Goal: Task Accomplishment & Management: Manage account settings

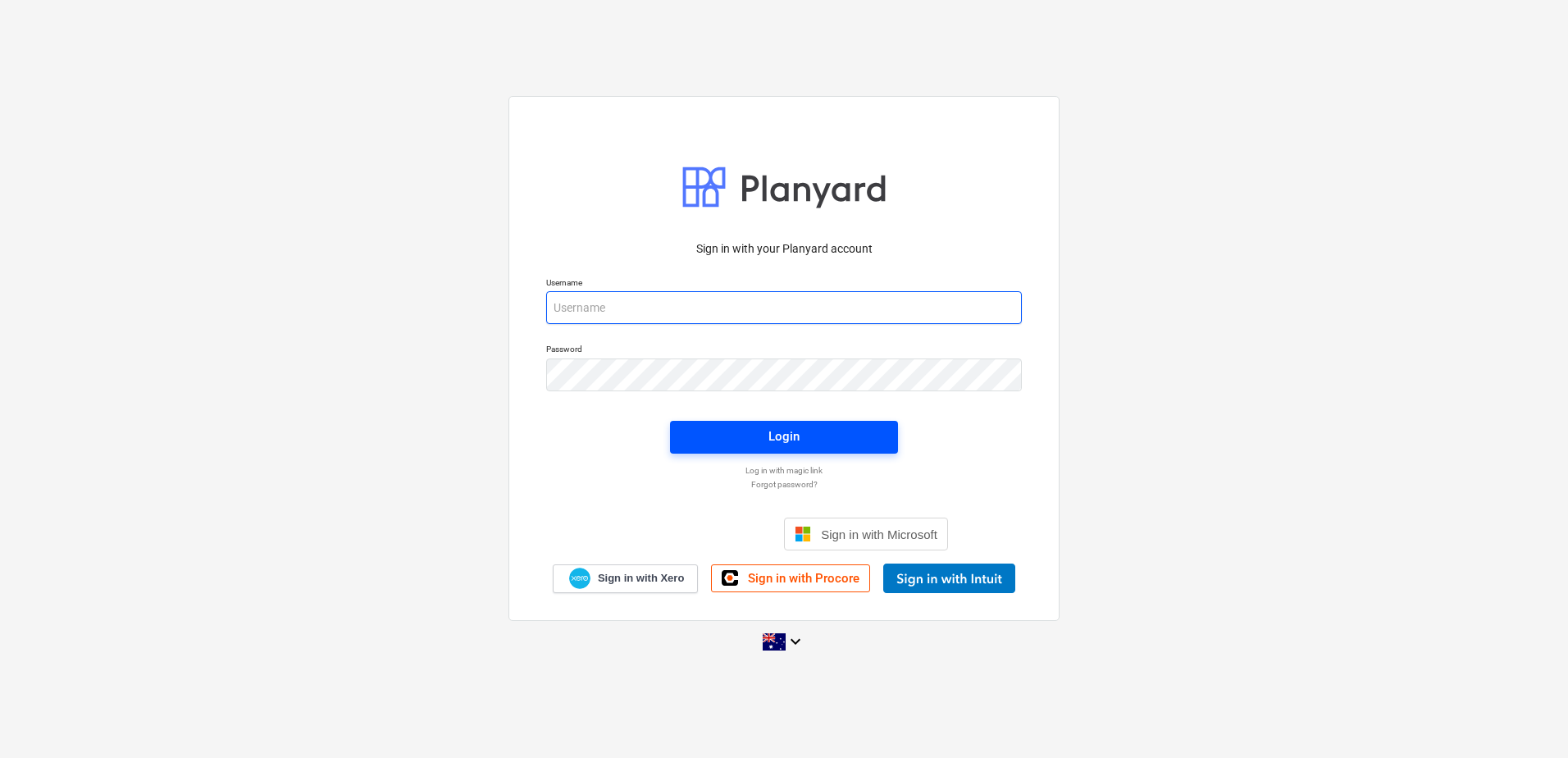
type input "[EMAIL_ADDRESS][DOMAIN_NAME]"
click at [815, 437] on span "Login" at bounding box center [784, 436] width 189 height 21
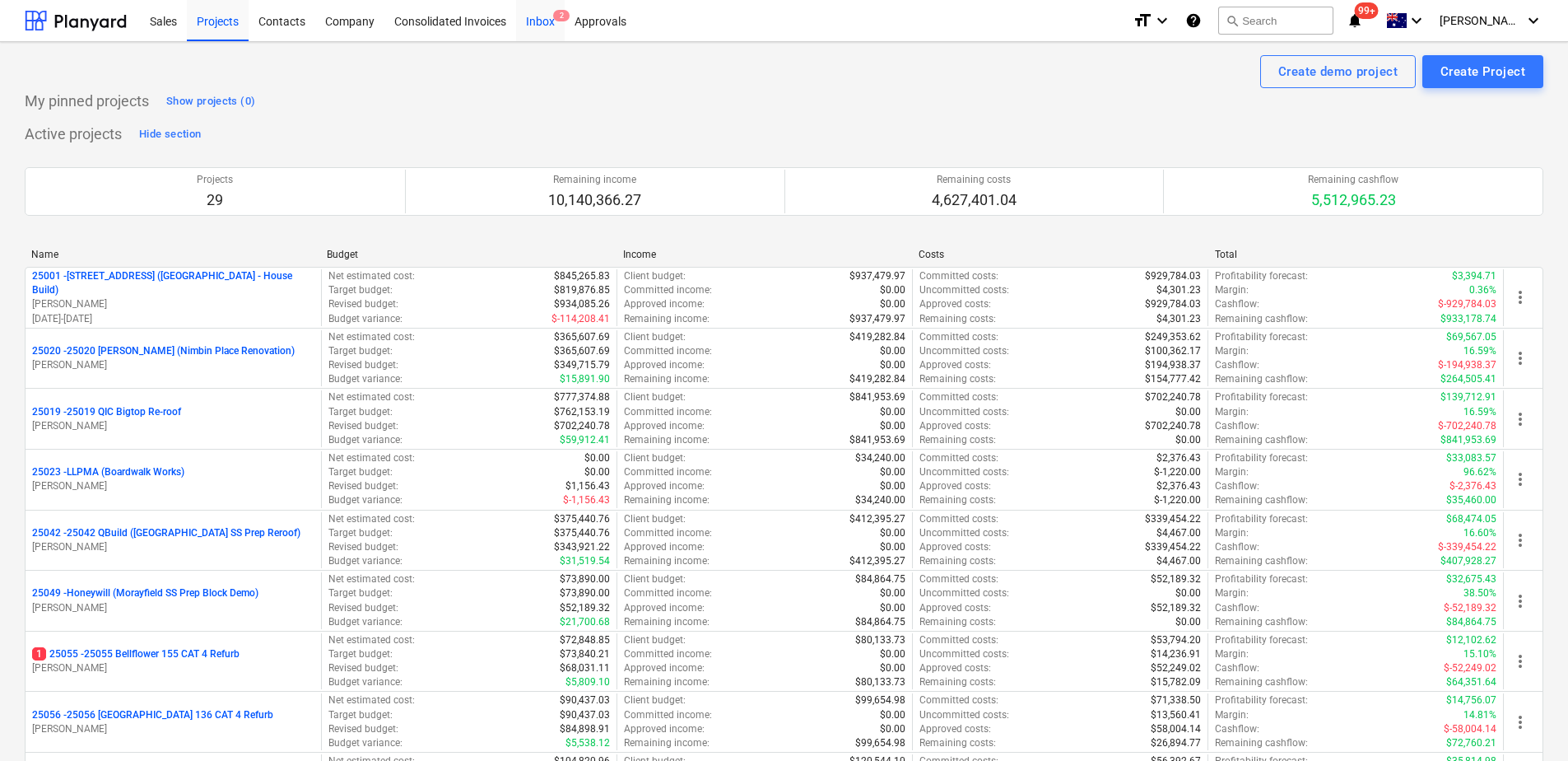
drag, startPoint x: 560, startPoint y: 16, endPoint x: 504, endPoint y: 33, distance: 58.5
click at [560, 16] on span "2" at bounding box center [561, 15] width 16 height 11
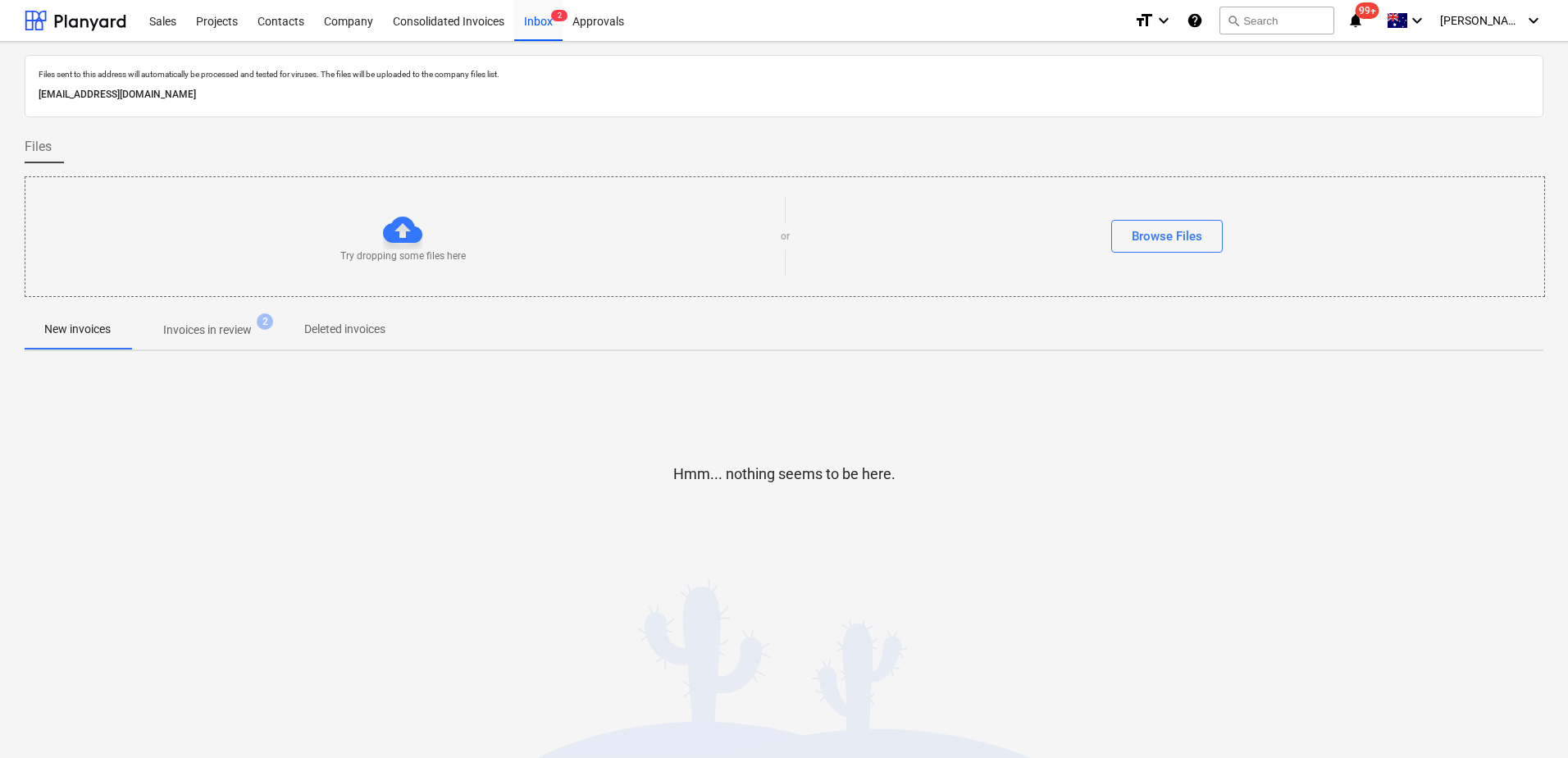
click at [242, 332] on p "Invoices in review" at bounding box center [208, 330] width 89 height 17
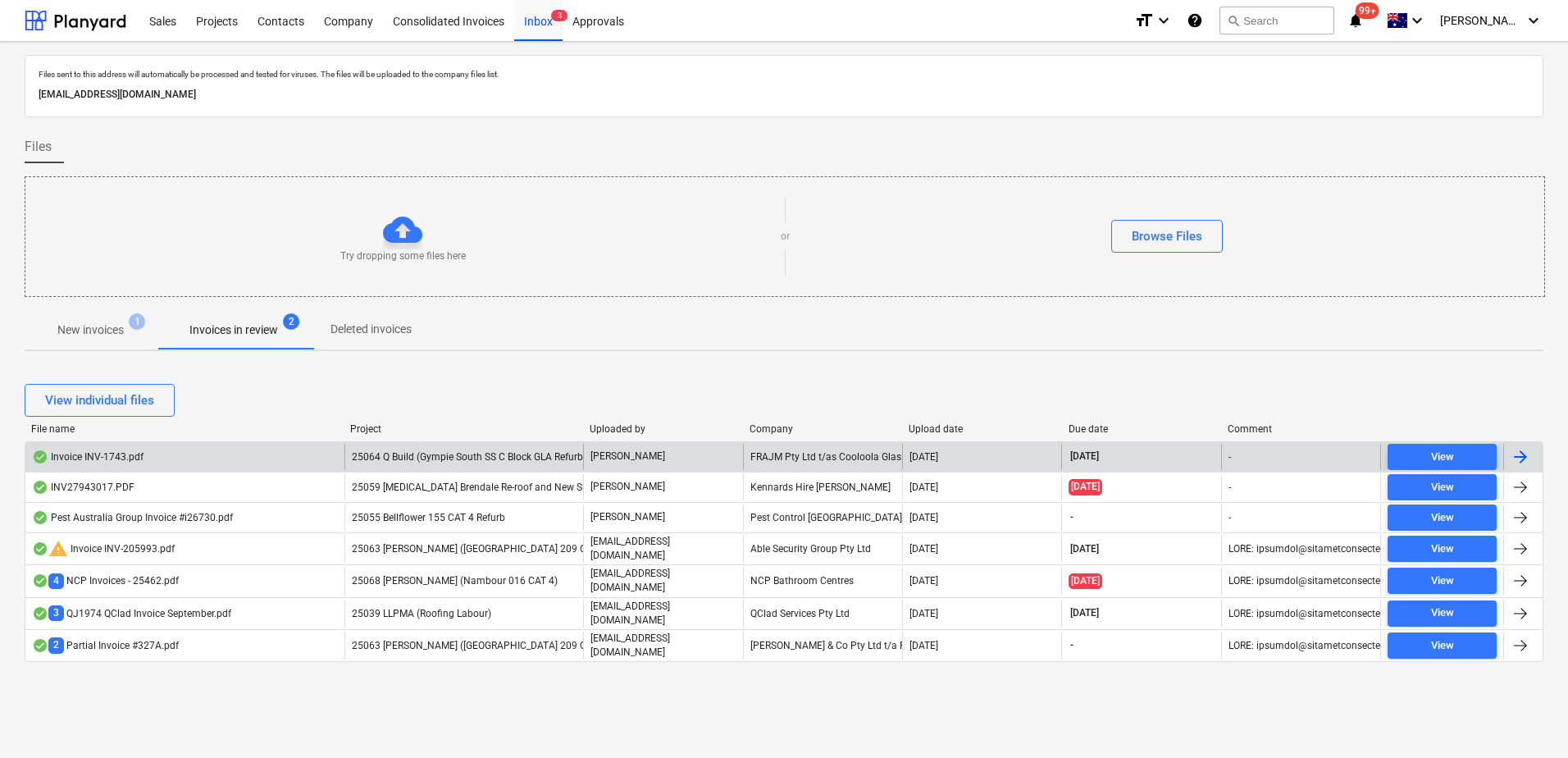
click at [419, 453] on span "25064 Q Build (Gympie South SS C Block GLA Refurb)" at bounding box center [468, 457] width 234 height 11
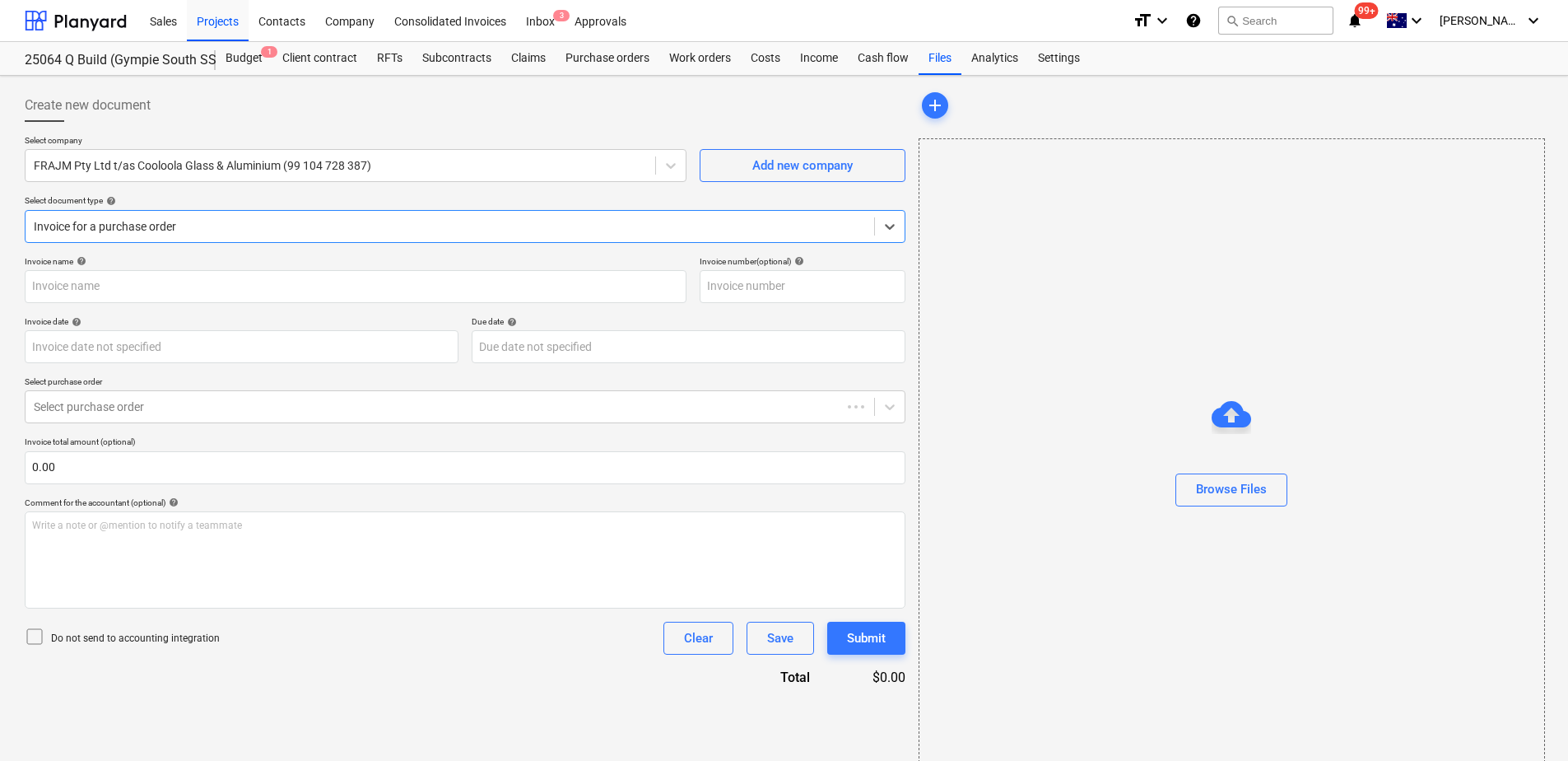
type input "INV-1743"
type input "[DATE]"
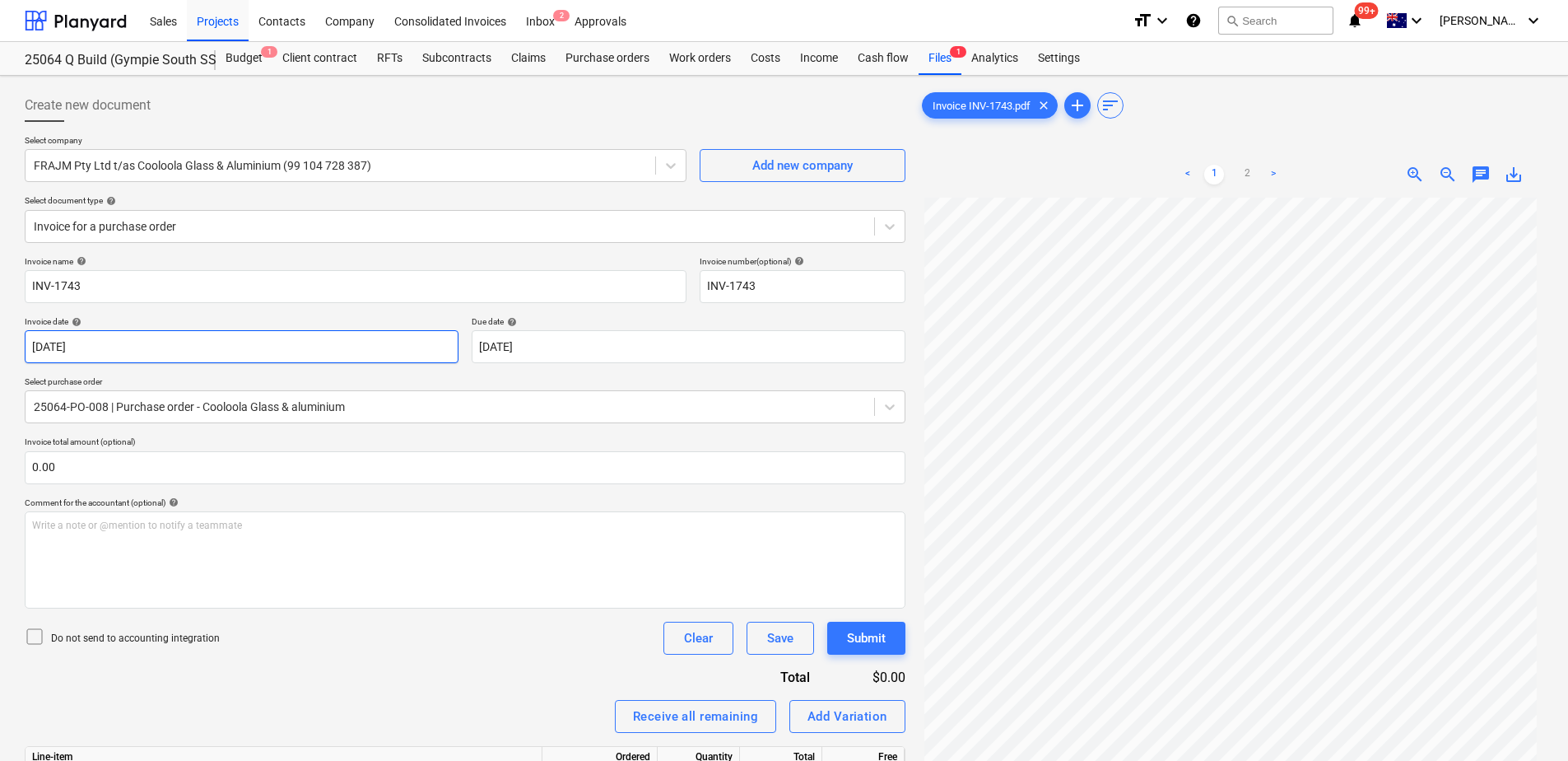
click at [381, 345] on body "Sales Projects Contacts Company Consolidated Invoices Inbox 2 Approvals format_…" at bounding box center [784, 380] width 1568 height 761
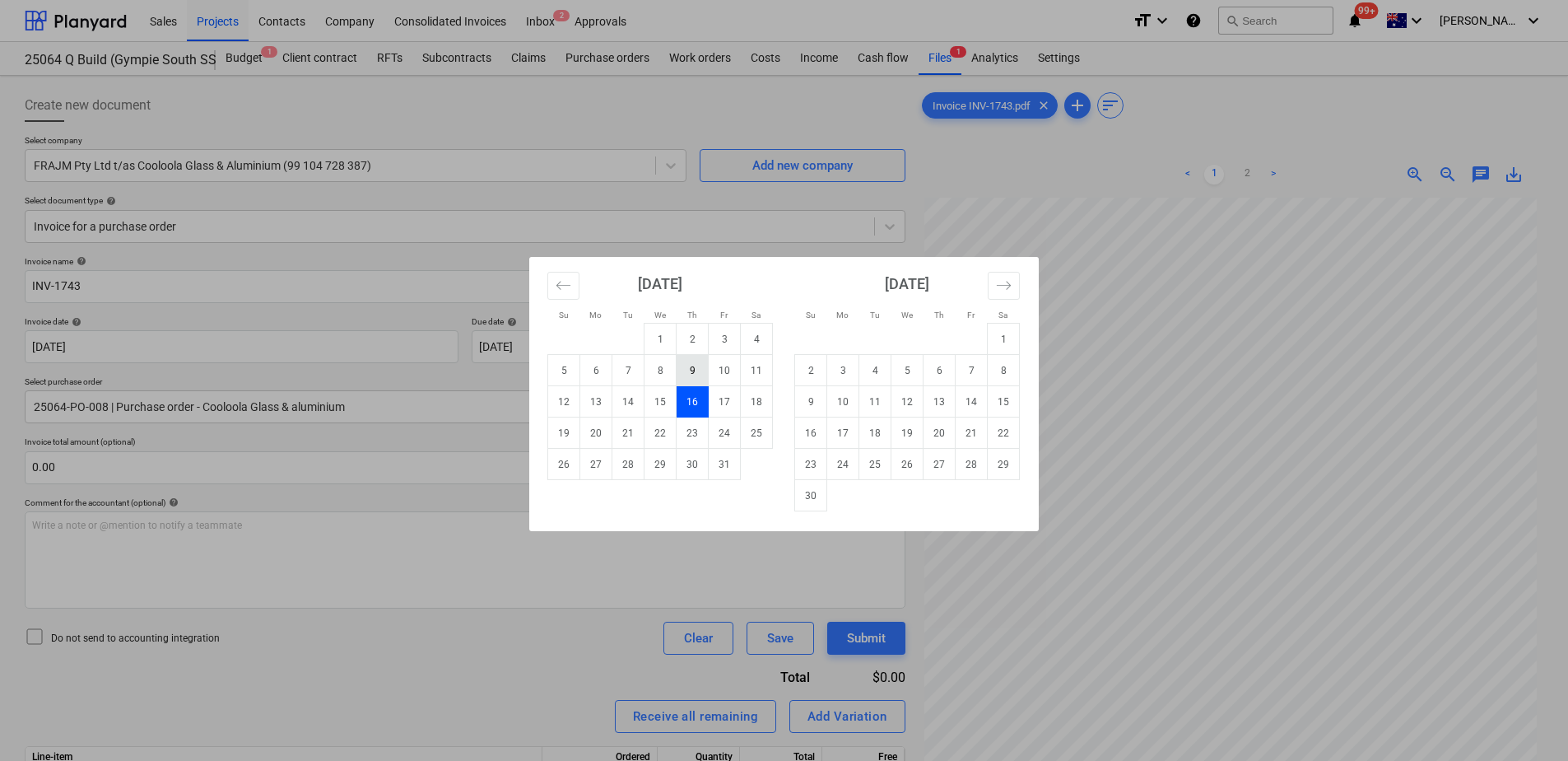
click at [693, 374] on td "9" at bounding box center [693, 370] width 32 height 32
type input "[DATE]"
click at [644, 352] on body "Sales Projects Contacts Company Consolidated Invoices Inbox 2 Approvals format_…" at bounding box center [784, 380] width 1568 height 761
click at [608, 400] on td "13" at bounding box center [596, 402] width 32 height 32
type input "[DATE]"
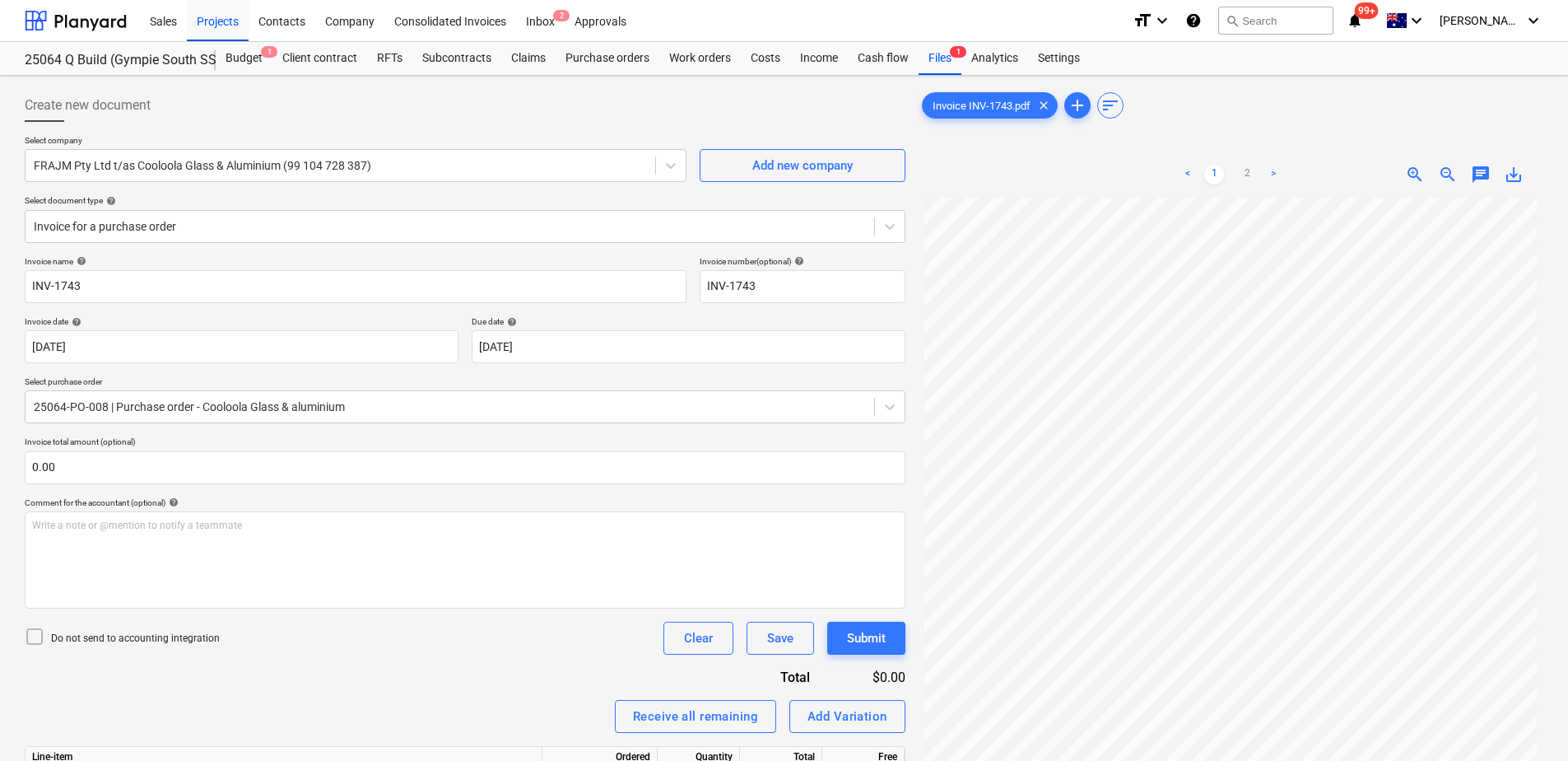
click at [438, 665] on div "Invoice name help INV-1743 Invoice number (optional) help INV-1743 Invoice date…" at bounding box center [465, 572] width 881 height 631
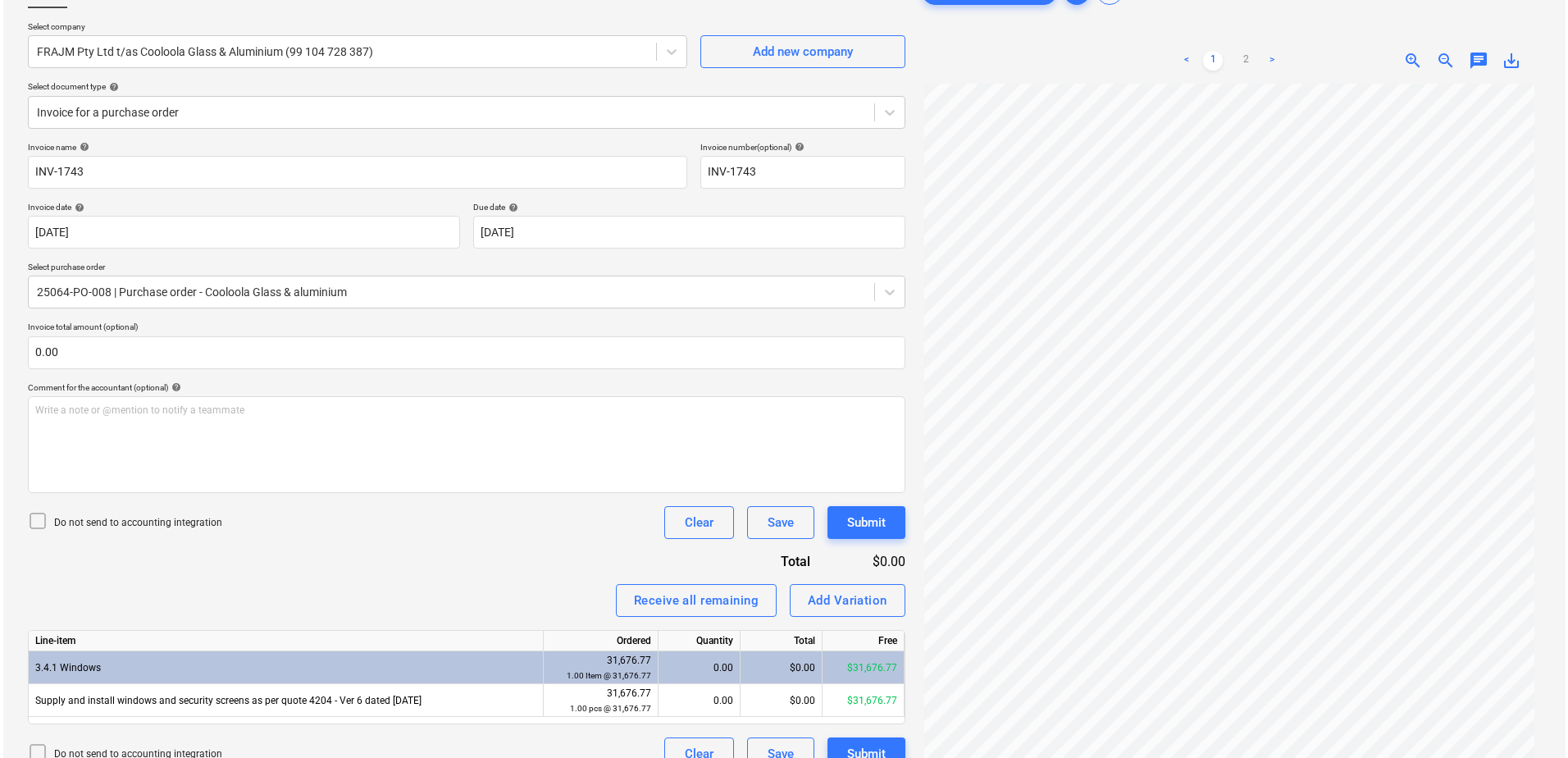
scroll to position [164, 0]
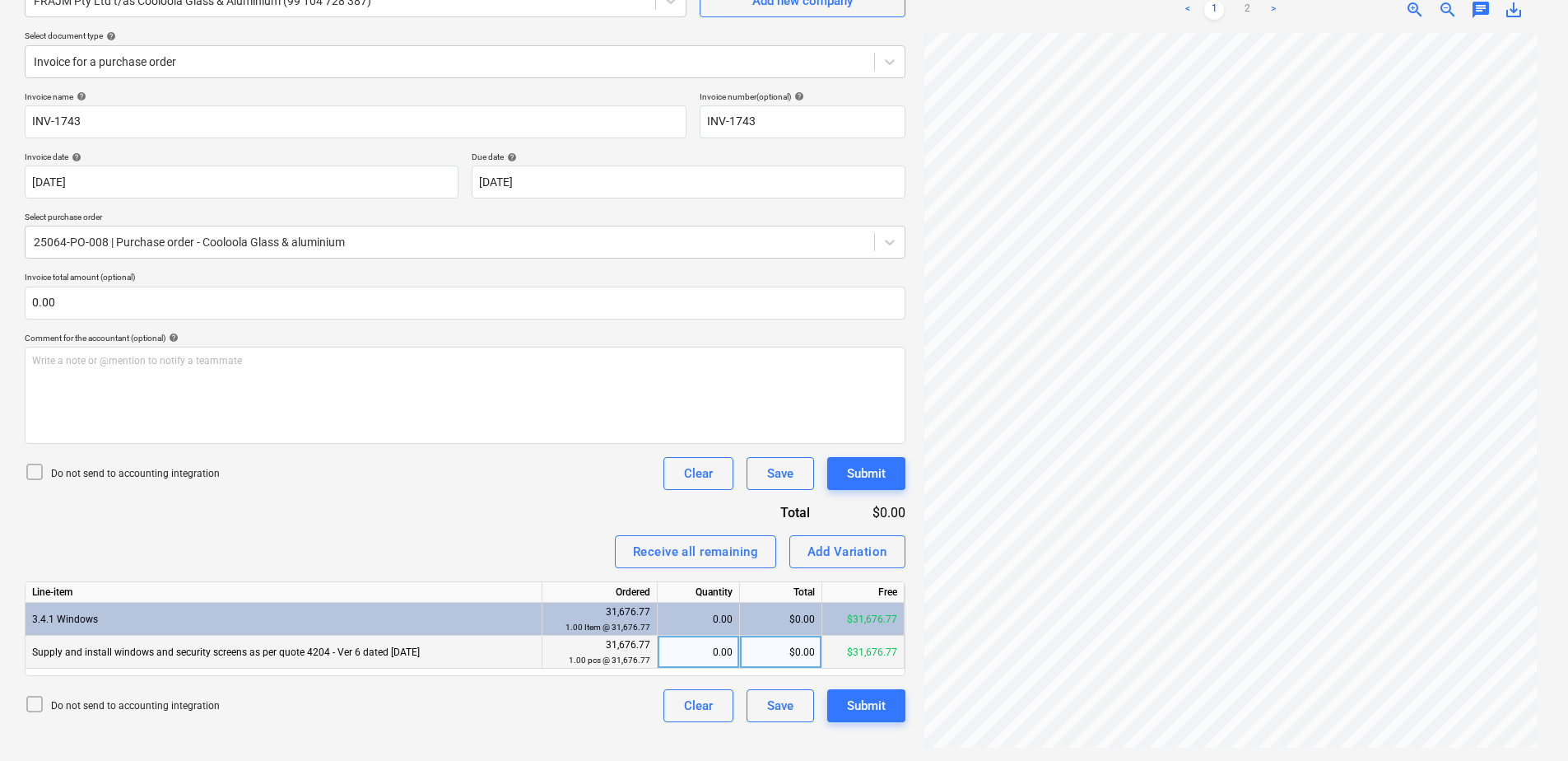
click at [708, 655] on div "0.00" at bounding box center [698, 652] width 68 height 33
type input "0.3"
click at [882, 705] on div "Submit" at bounding box center [866, 705] width 38 height 21
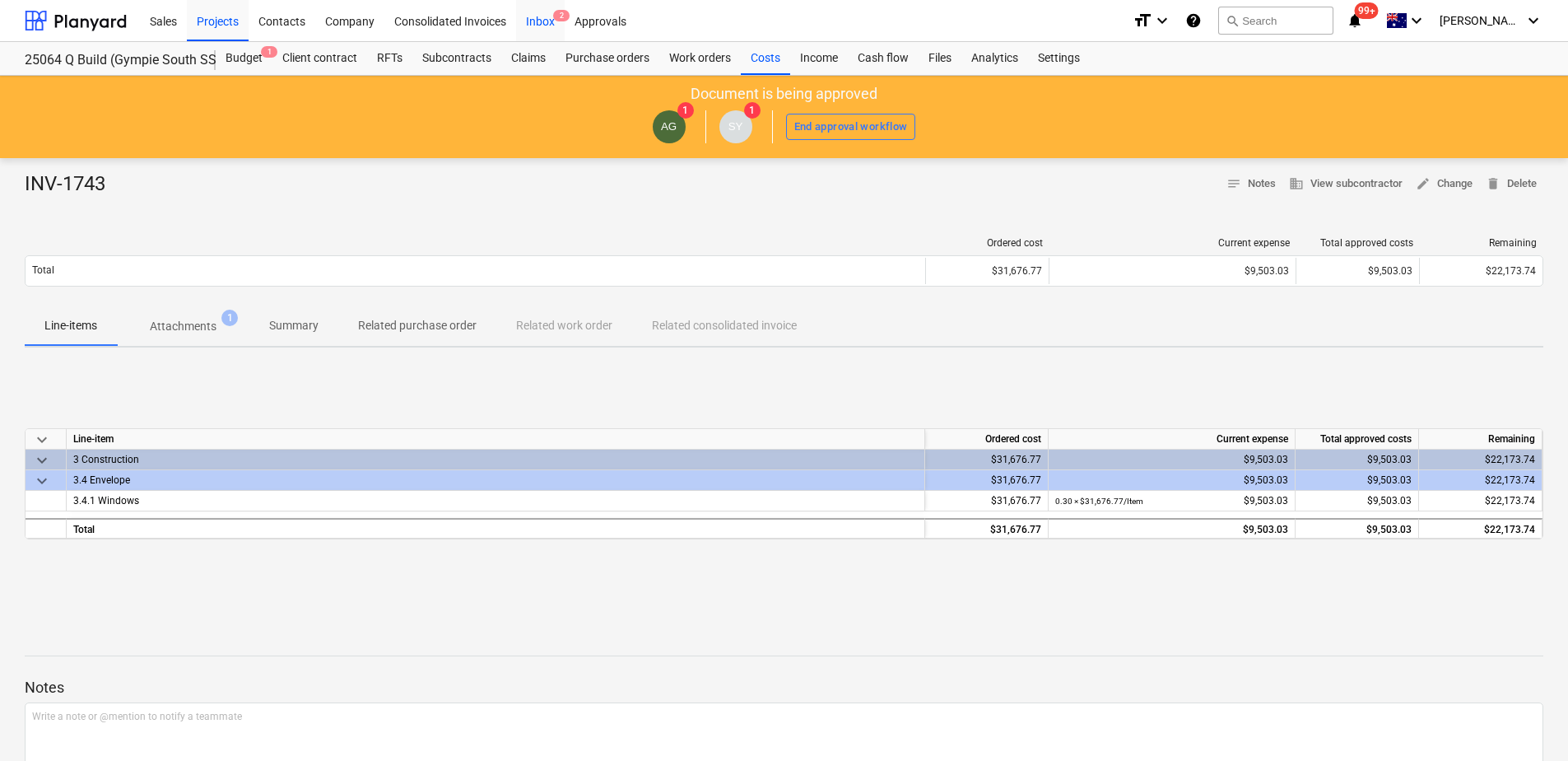
click at [532, 32] on div "Inbox 2" at bounding box center [540, 20] width 49 height 42
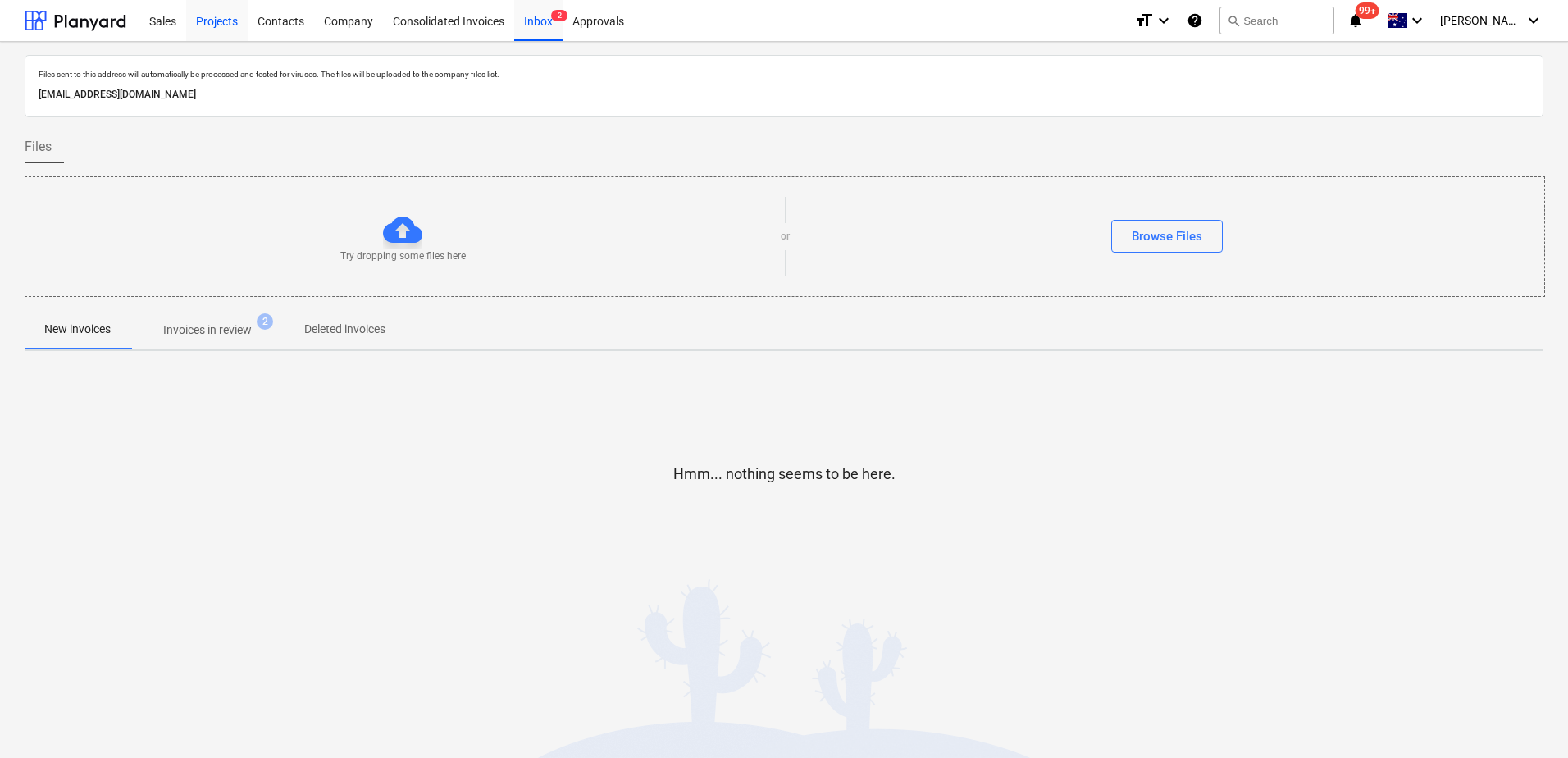
click at [230, 25] on div "Projects" at bounding box center [217, 20] width 61 height 42
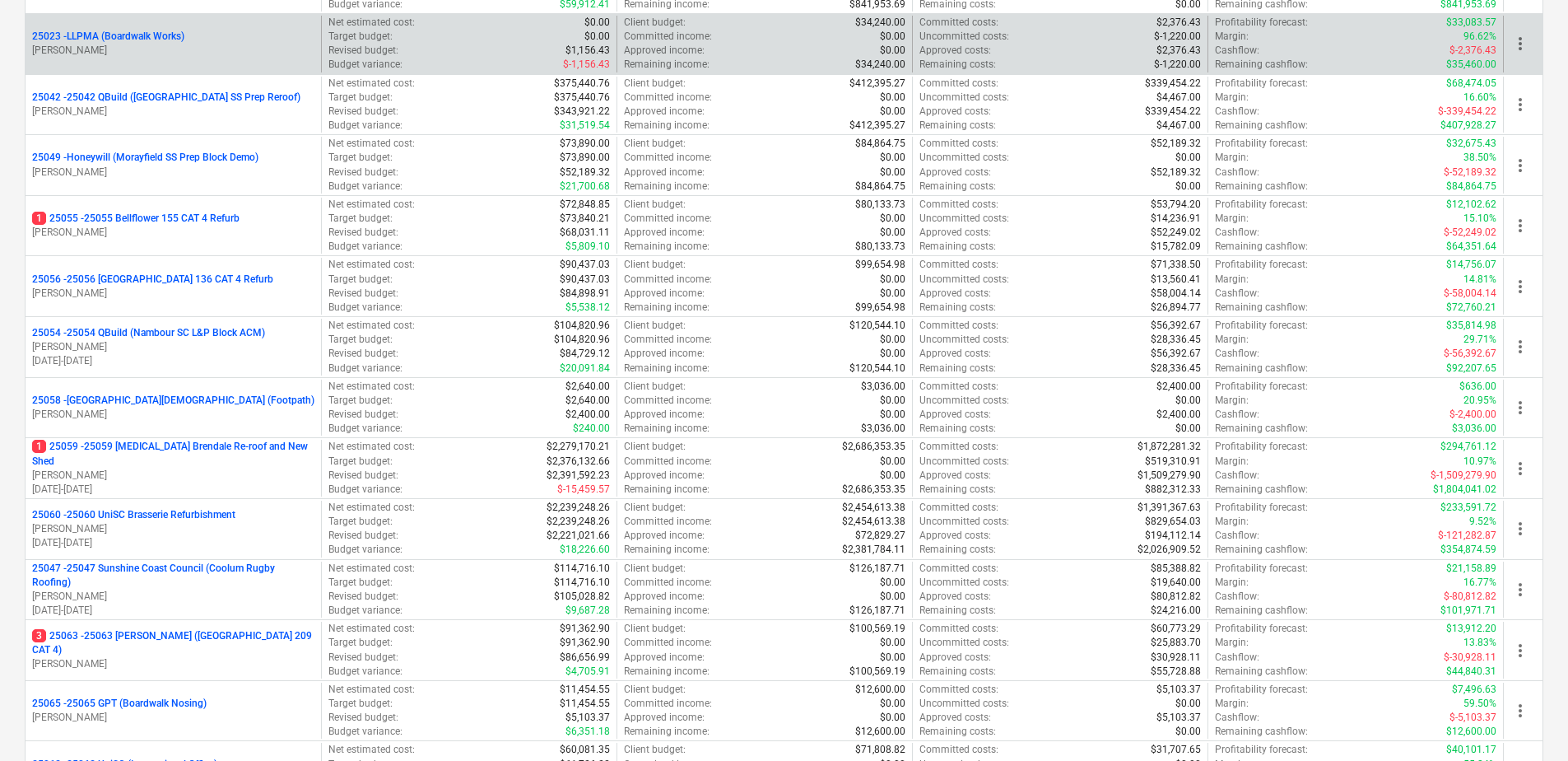
scroll to position [576, 0]
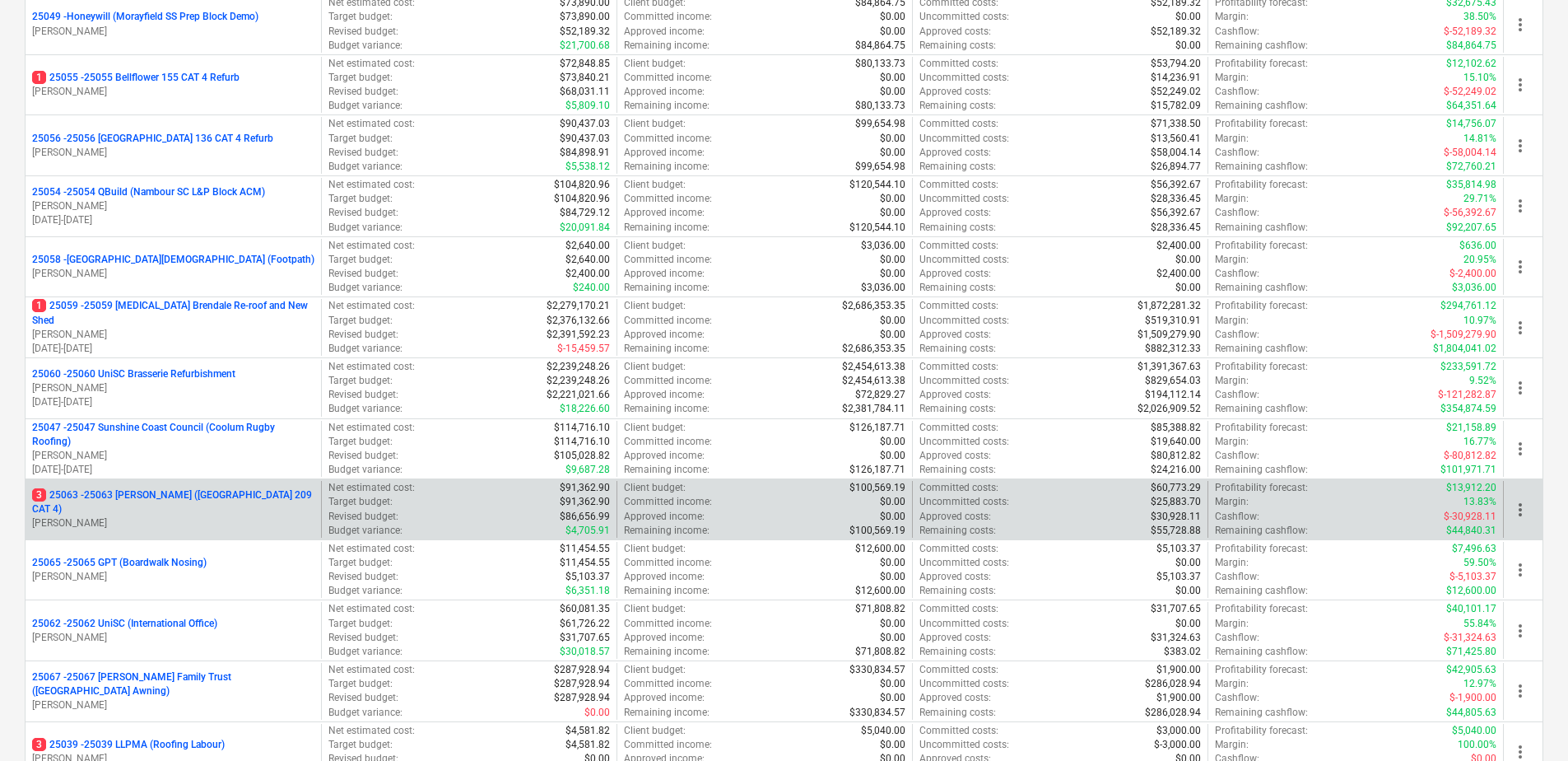
click at [211, 492] on div "3 25063 - 25063 [PERSON_NAME] ([GEOGRAPHIC_DATA] 209 CAT 4) [PERSON_NAME]" at bounding box center [173, 510] width 296 height 56
click at [217, 498] on p "3 25063 - 25063 [PERSON_NAME] ([GEOGRAPHIC_DATA] 209 CAT 4)" at bounding box center [173, 502] width 282 height 28
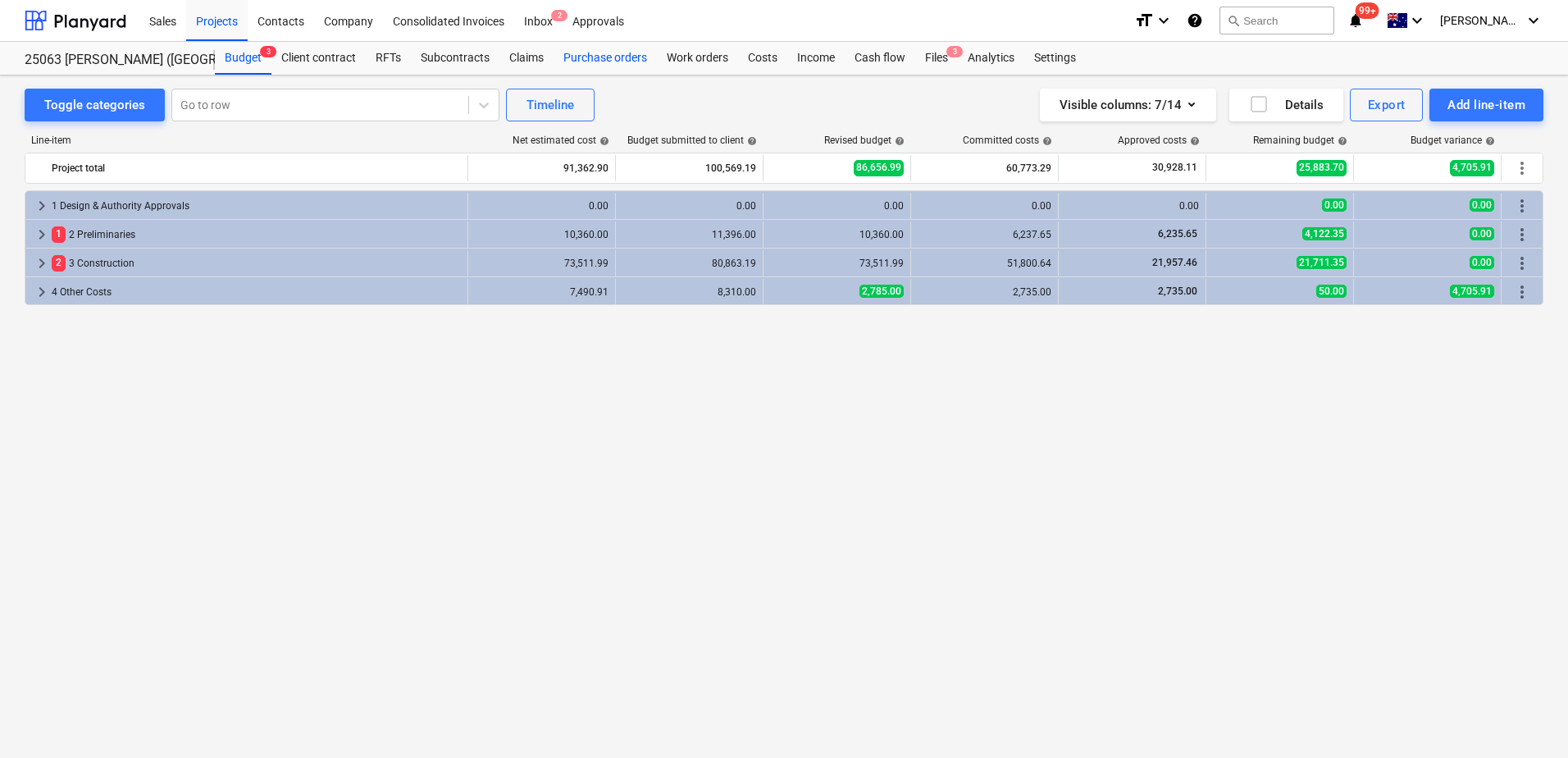
click at [592, 60] on div "Purchase orders" at bounding box center [604, 58] width 103 height 33
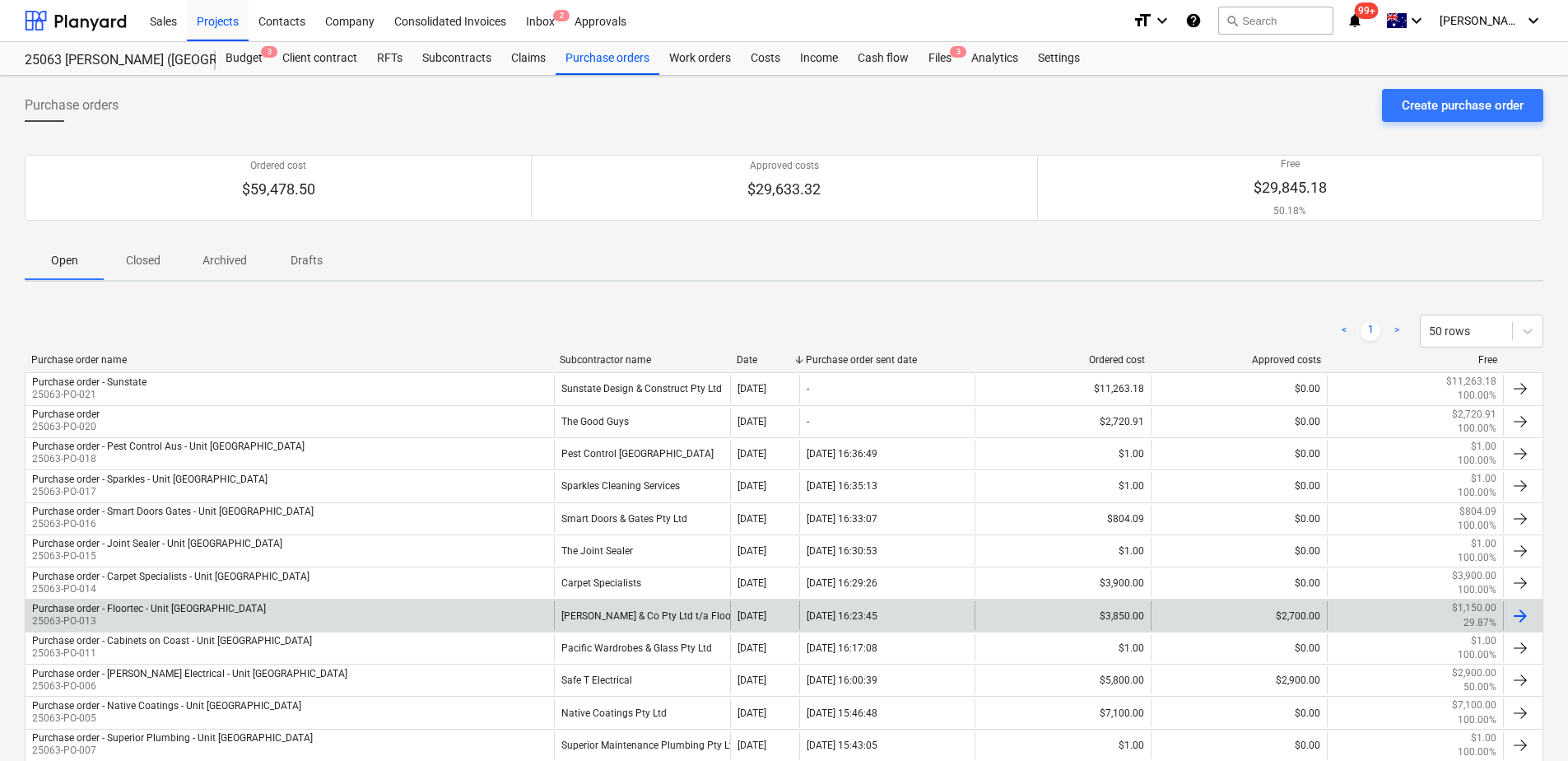
click at [665, 606] on div "[PERSON_NAME] & Co Pty Ltd t/a Floortec Seamless Coatings" at bounding box center [642, 615] width 176 height 28
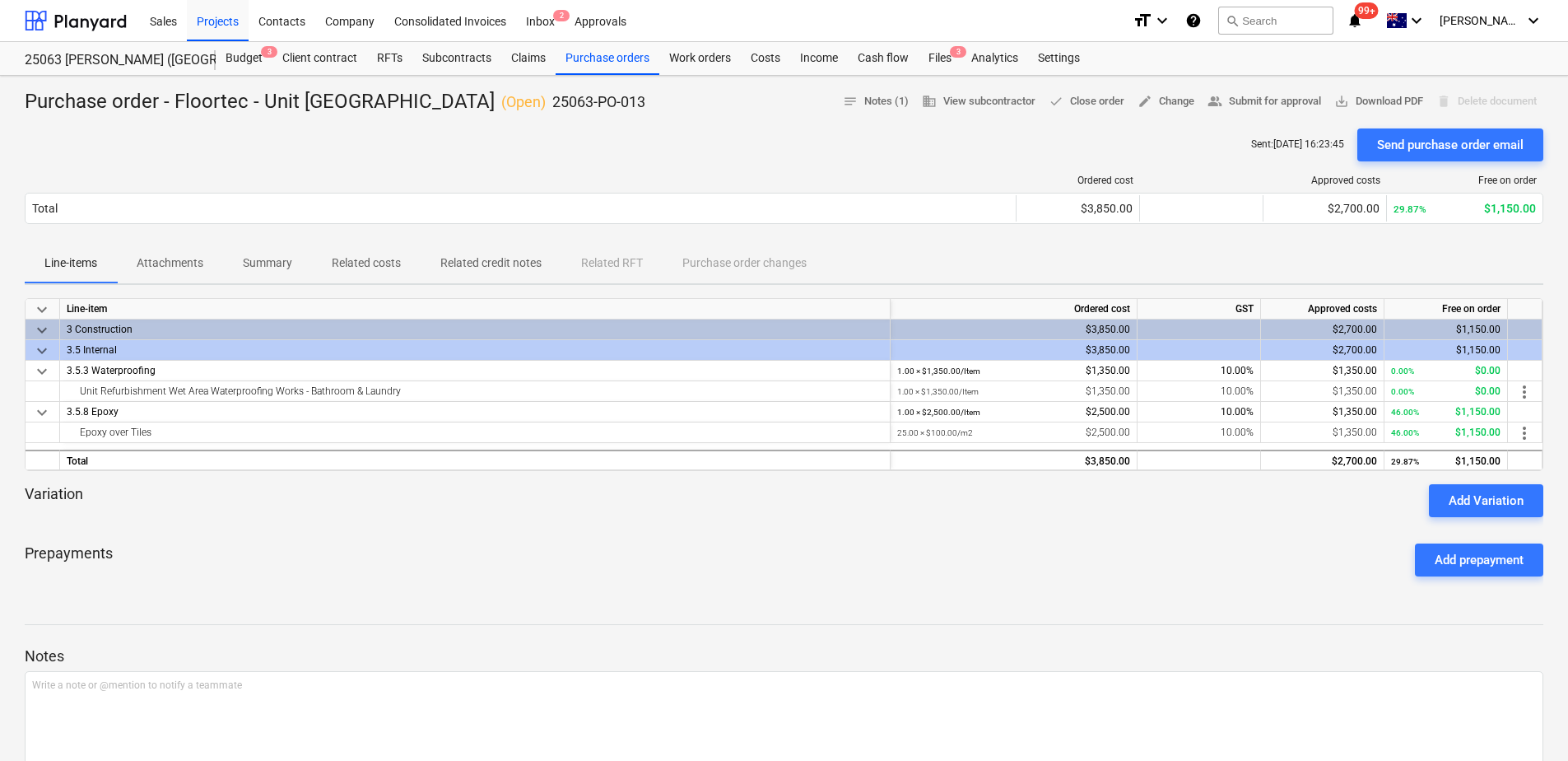
click at [349, 256] on p "Related costs" at bounding box center [366, 263] width 69 height 17
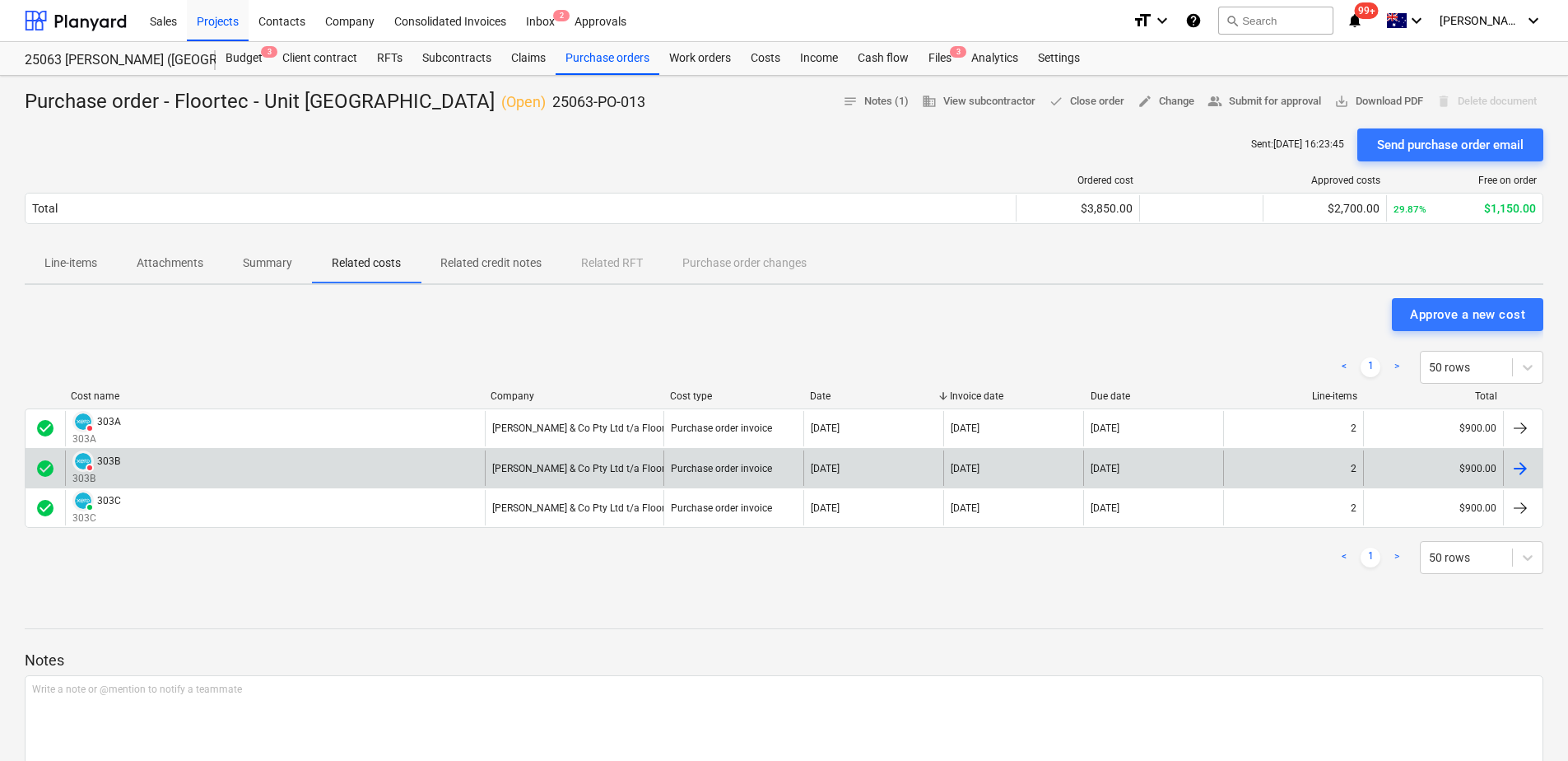
click at [253, 475] on div "VOIDED 303B 303B" at bounding box center [274, 468] width 420 height 35
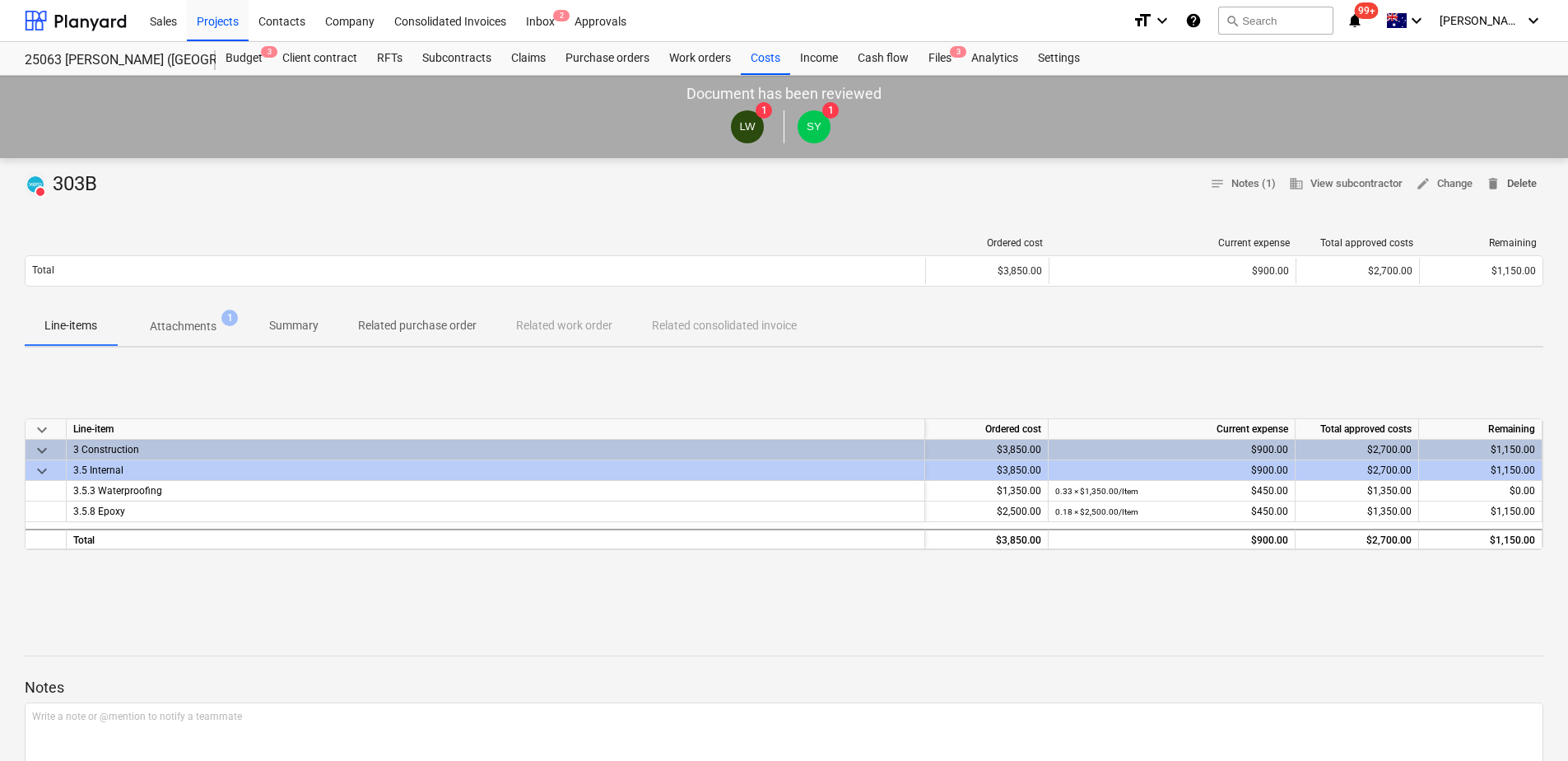
click at [1513, 184] on span "delete Delete" at bounding box center [1512, 184] width 51 height 19
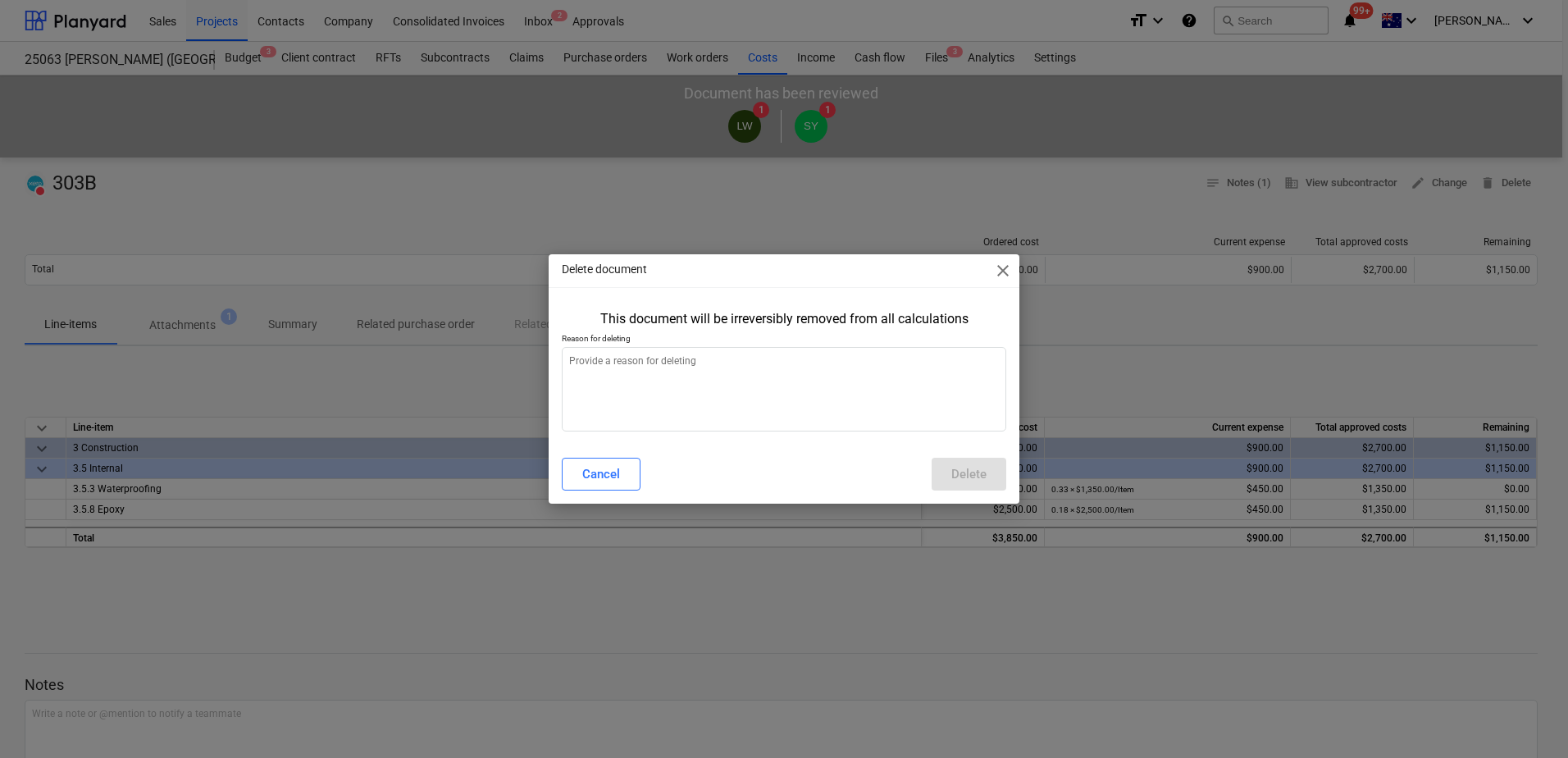
type textarea "x"
click at [813, 394] on textarea at bounding box center [784, 388] width 444 height 84
type textarea "d"
type textarea "x"
type textarea "du"
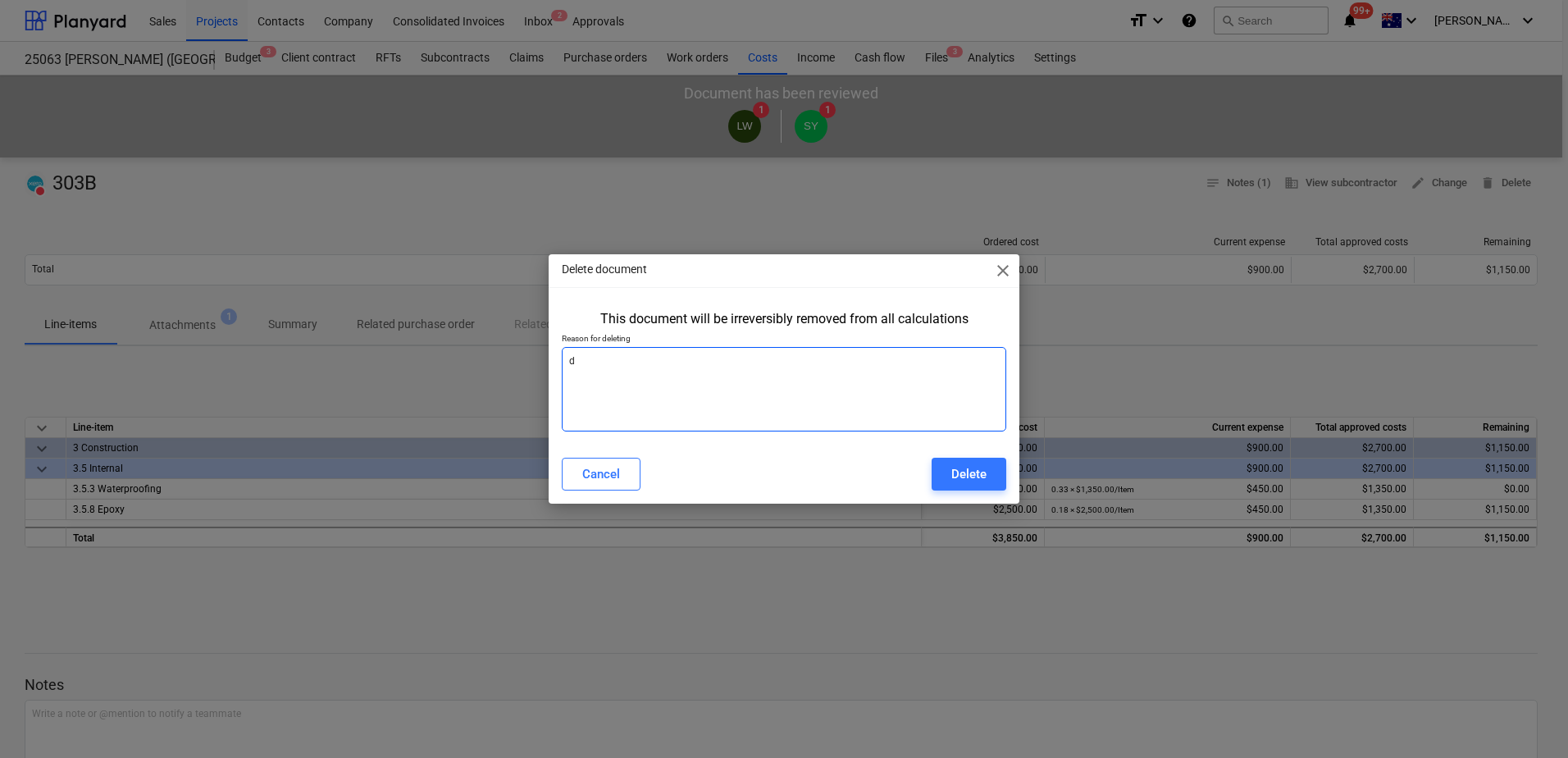
type textarea "x"
type textarea "dup"
type textarea "x"
type textarea "dupl"
type textarea "x"
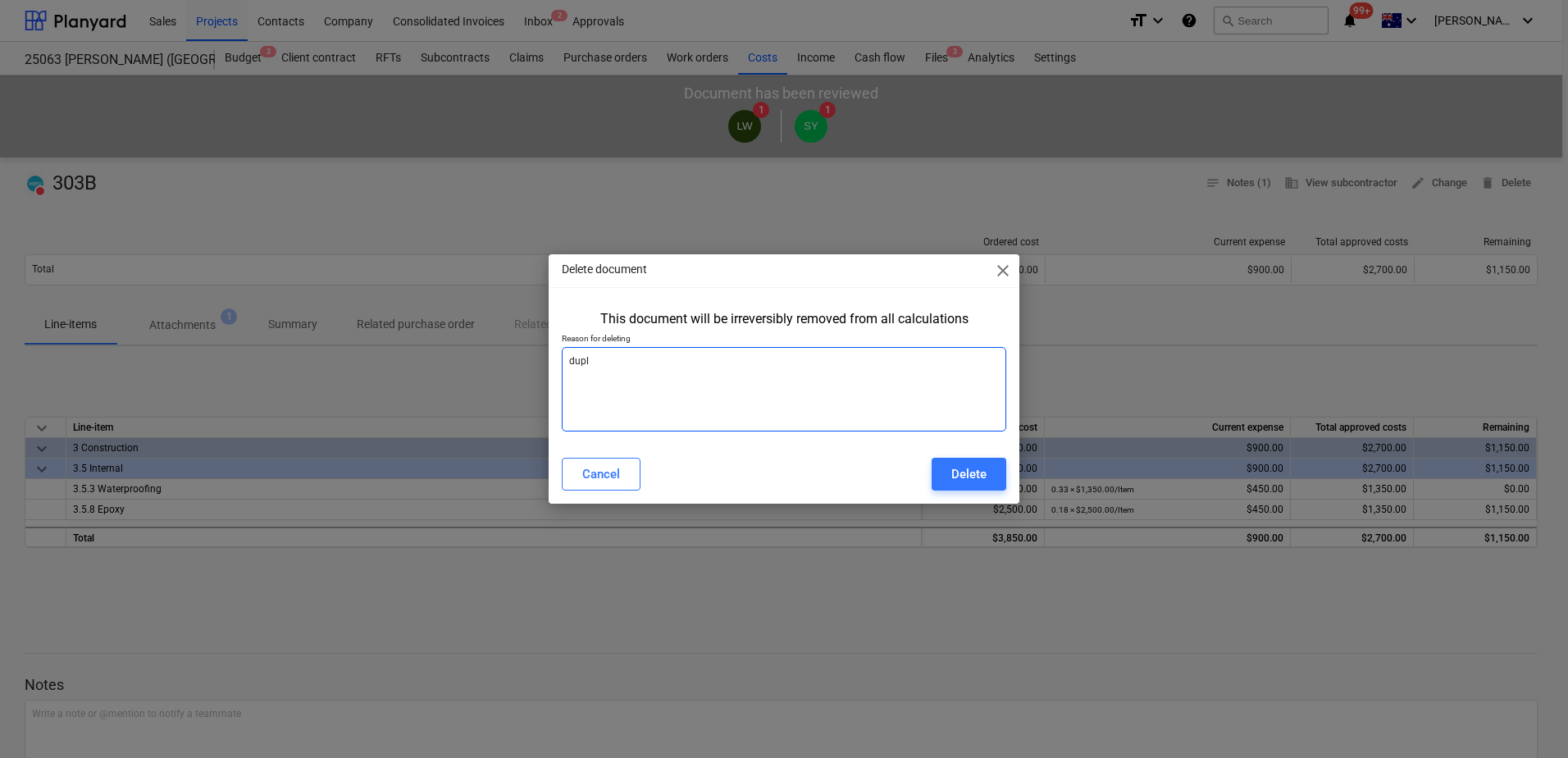
type textarea "dupli"
type textarea "x"
type textarea "duplic"
type textarea "x"
type textarea "duplica"
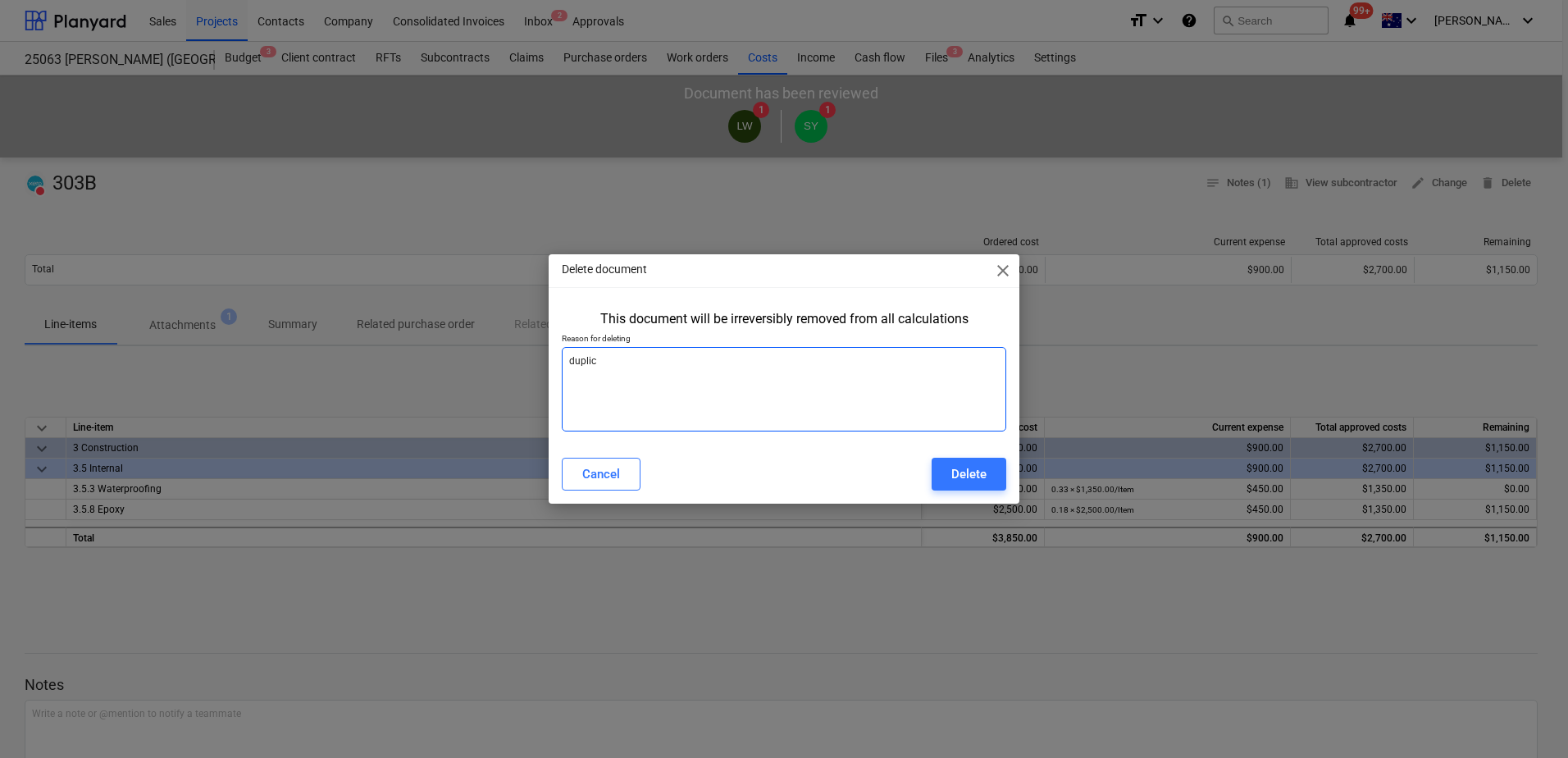
type textarea "x"
type textarea "duplicat"
type textarea "x"
type textarea "duplicate"
type textarea "x"
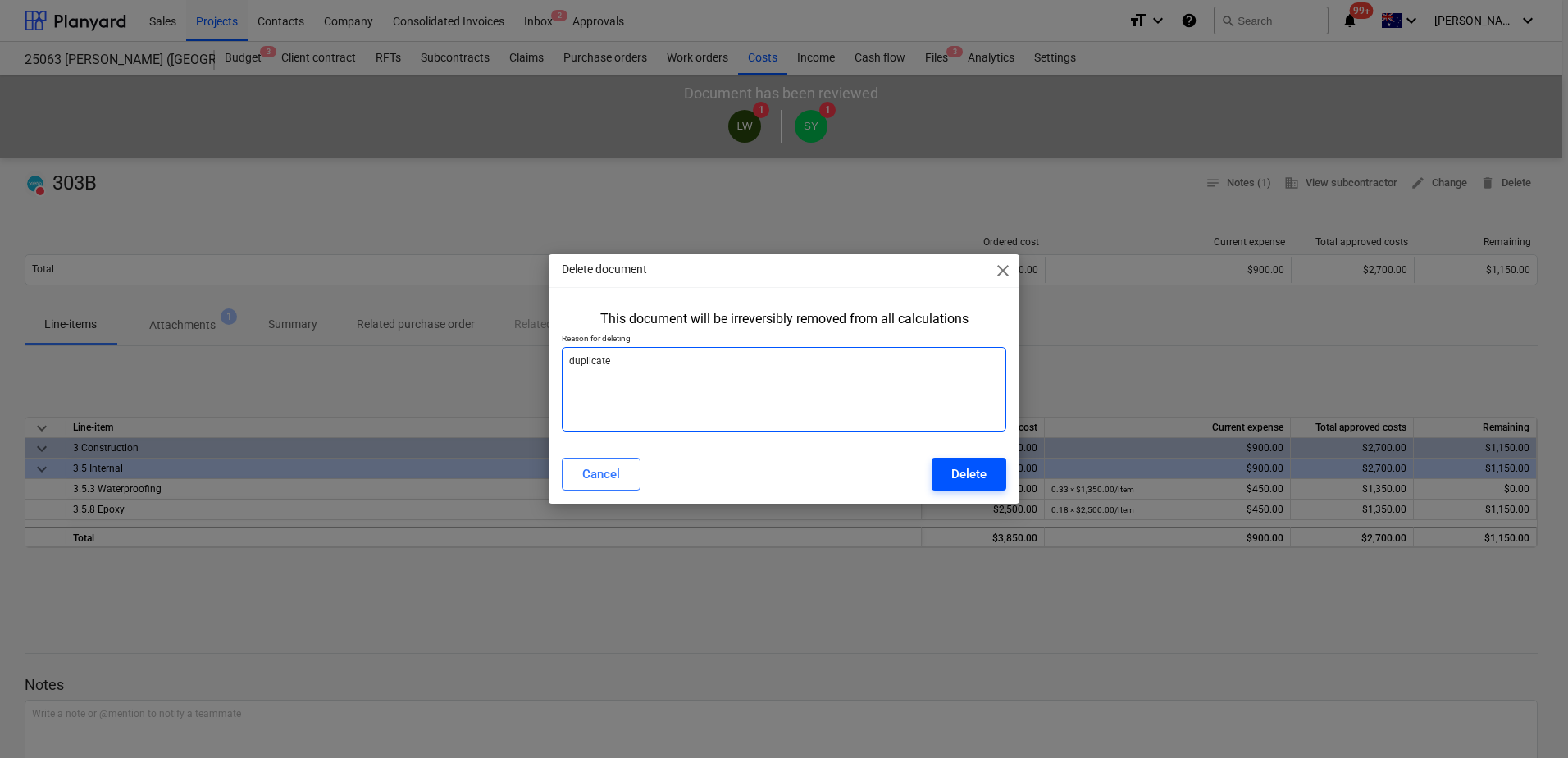
type textarea "duplicate"
click at [973, 474] on div "Delete" at bounding box center [968, 474] width 35 height 21
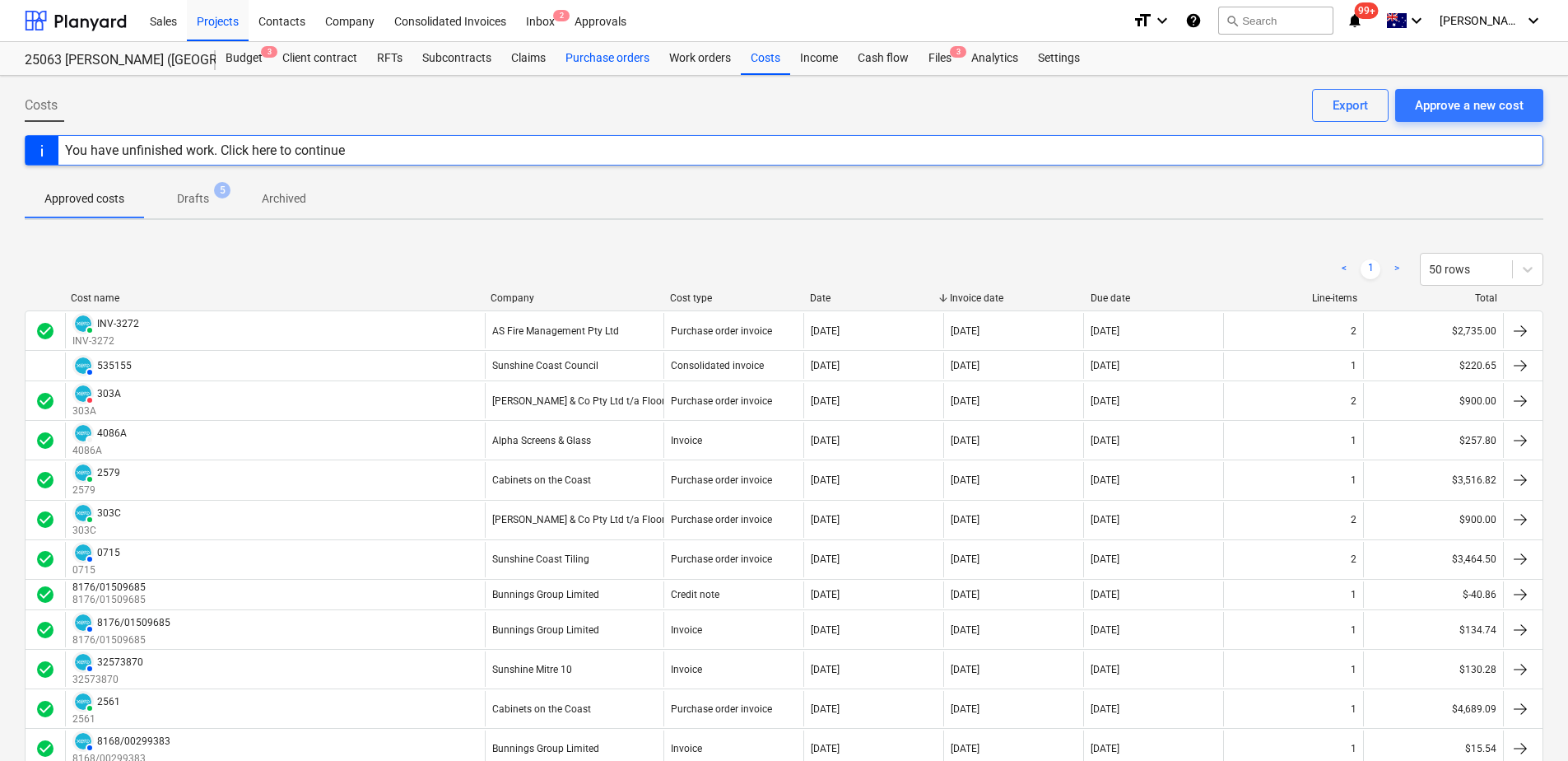
click at [619, 62] on div "Purchase orders" at bounding box center [607, 58] width 103 height 33
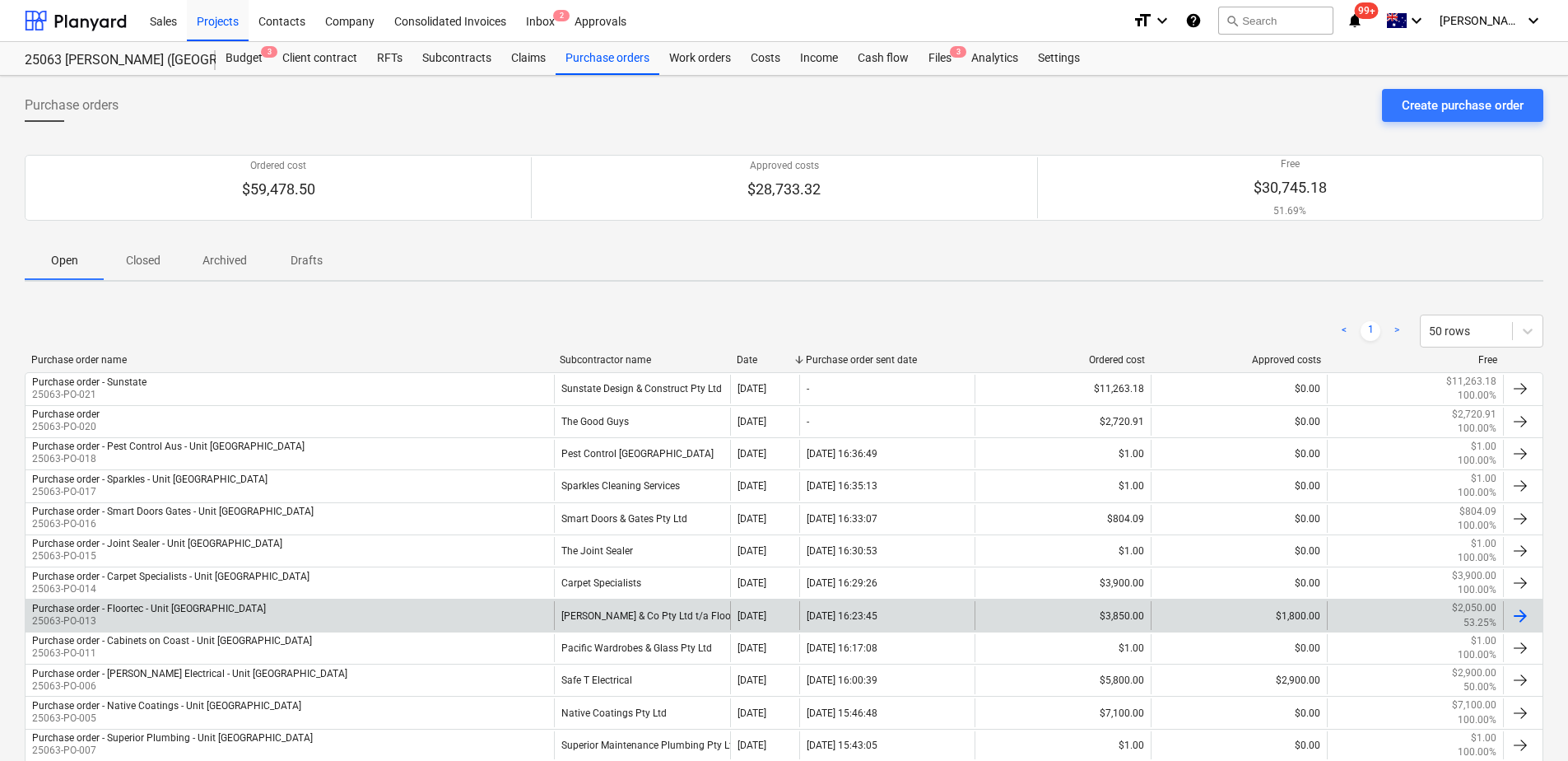
click at [651, 617] on div "[PERSON_NAME] & Co Pty Ltd t/a Floortec Seamless Coatings" at bounding box center [642, 615] width 176 height 28
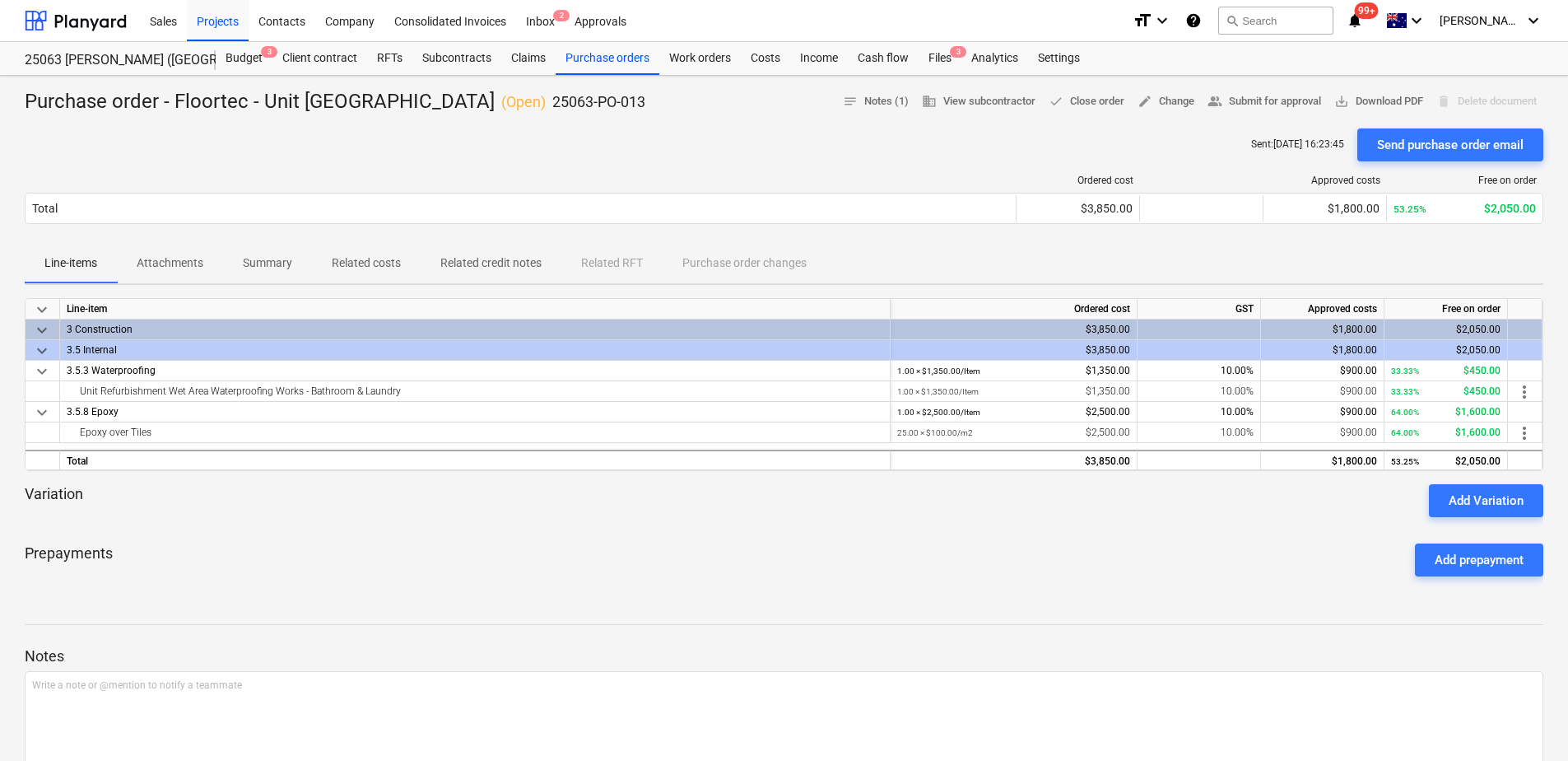
click at [340, 269] on p "Related costs" at bounding box center [366, 263] width 69 height 17
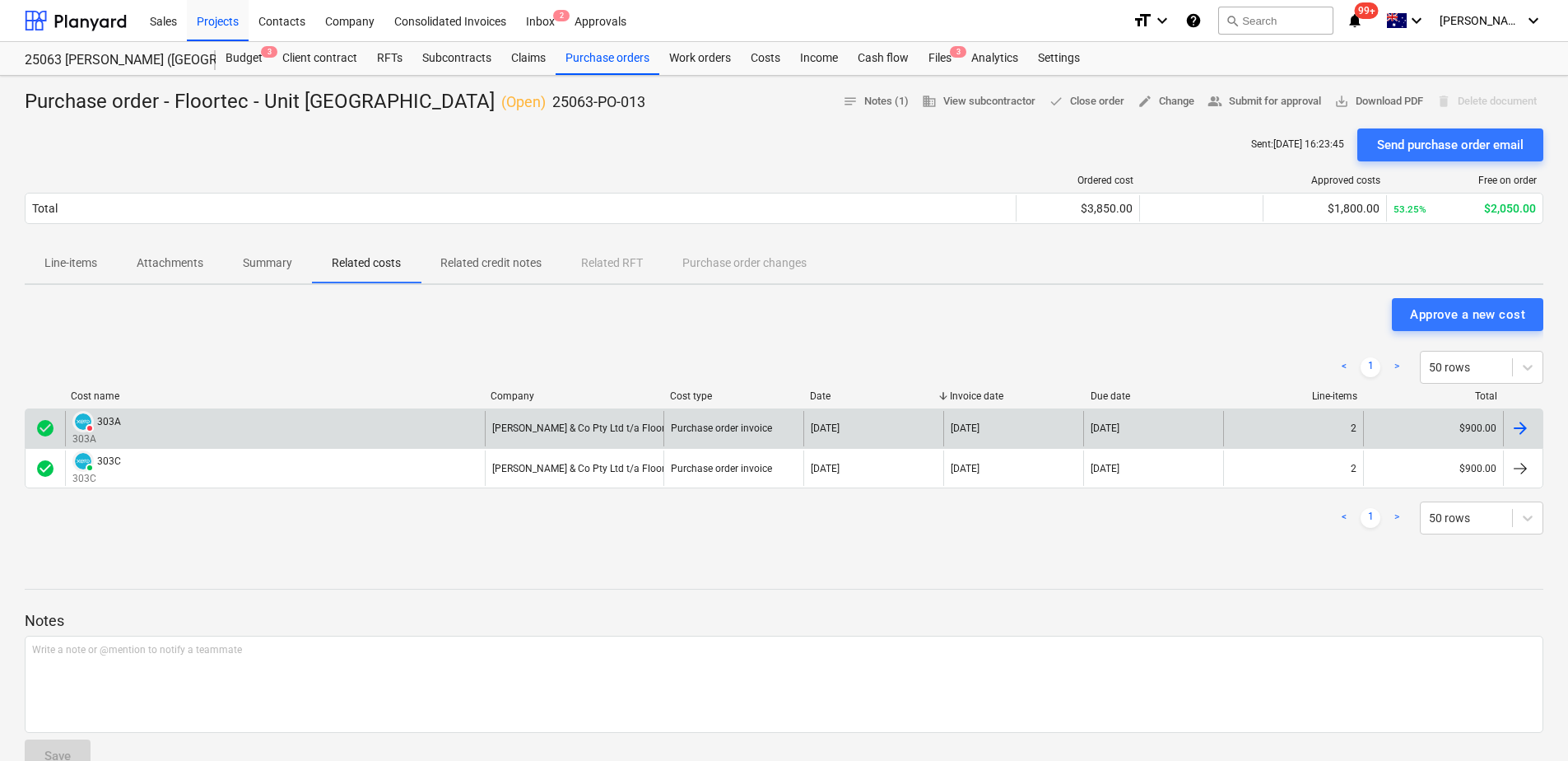
click at [431, 429] on div "VOIDED 303A 303A" at bounding box center [274, 428] width 420 height 35
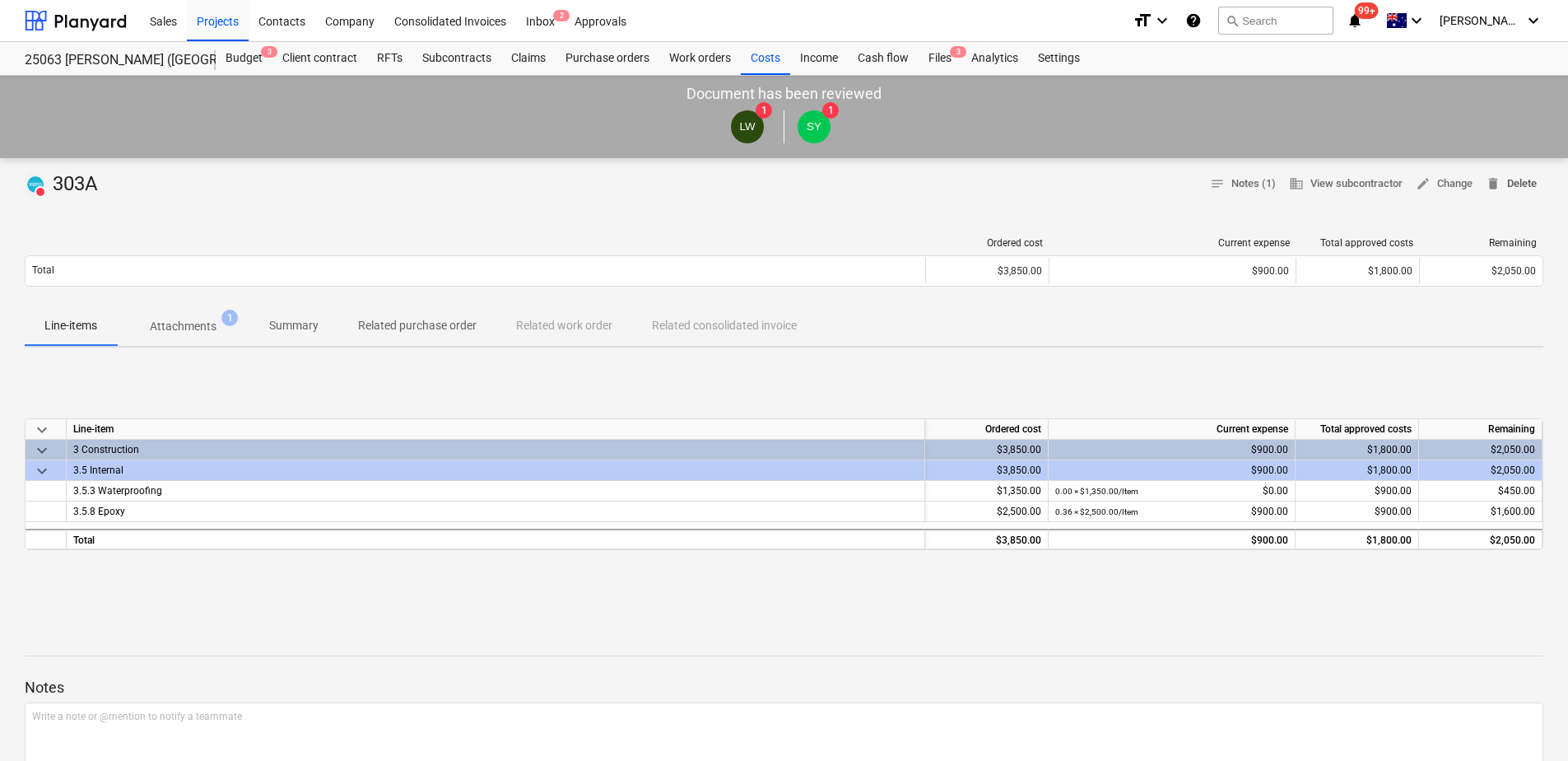
click at [1514, 186] on span "delete Delete" at bounding box center [1512, 184] width 51 height 19
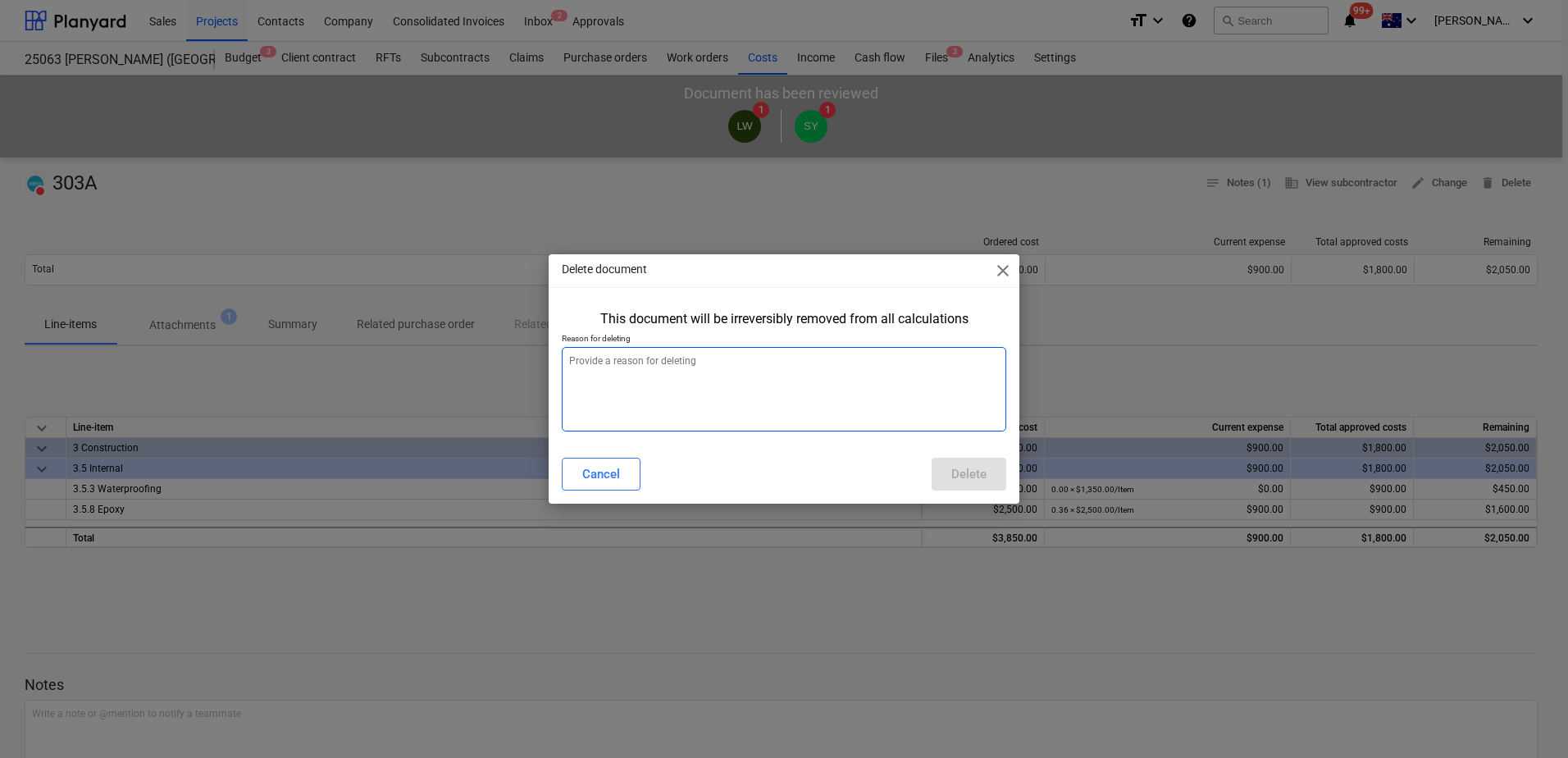
click at [646, 379] on textarea at bounding box center [784, 388] width 444 height 84
type textarea "x"
type textarea "d"
type textarea "x"
type textarea "du"
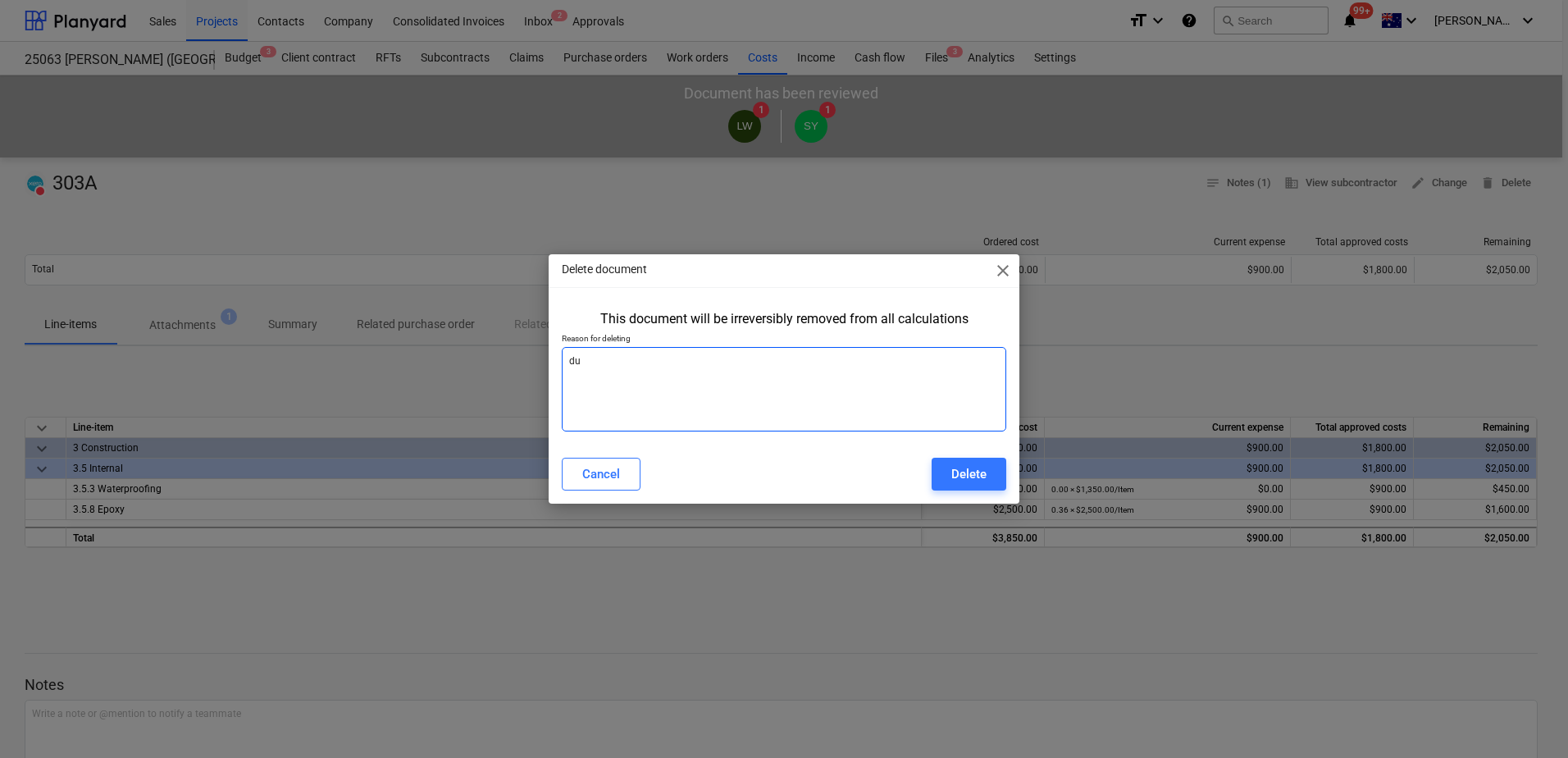
type textarea "x"
type textarea "dup"
type textarea "x"
type textarea "dupli"
type textarea "x"
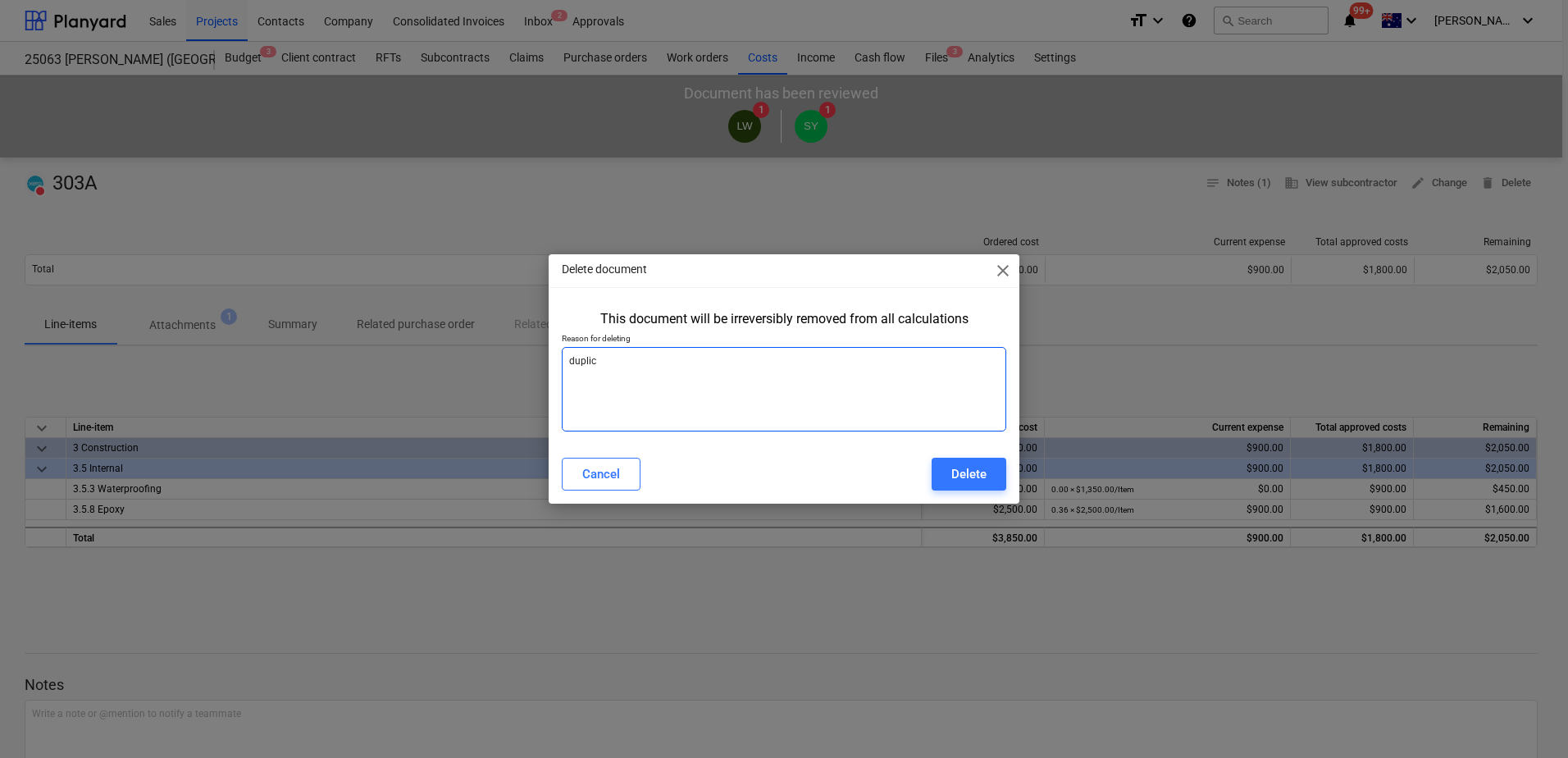
type textarea "duplica"
type textarea "x"
type textarea "duplicat"
type textarea "x"
type textarea "duplicate"
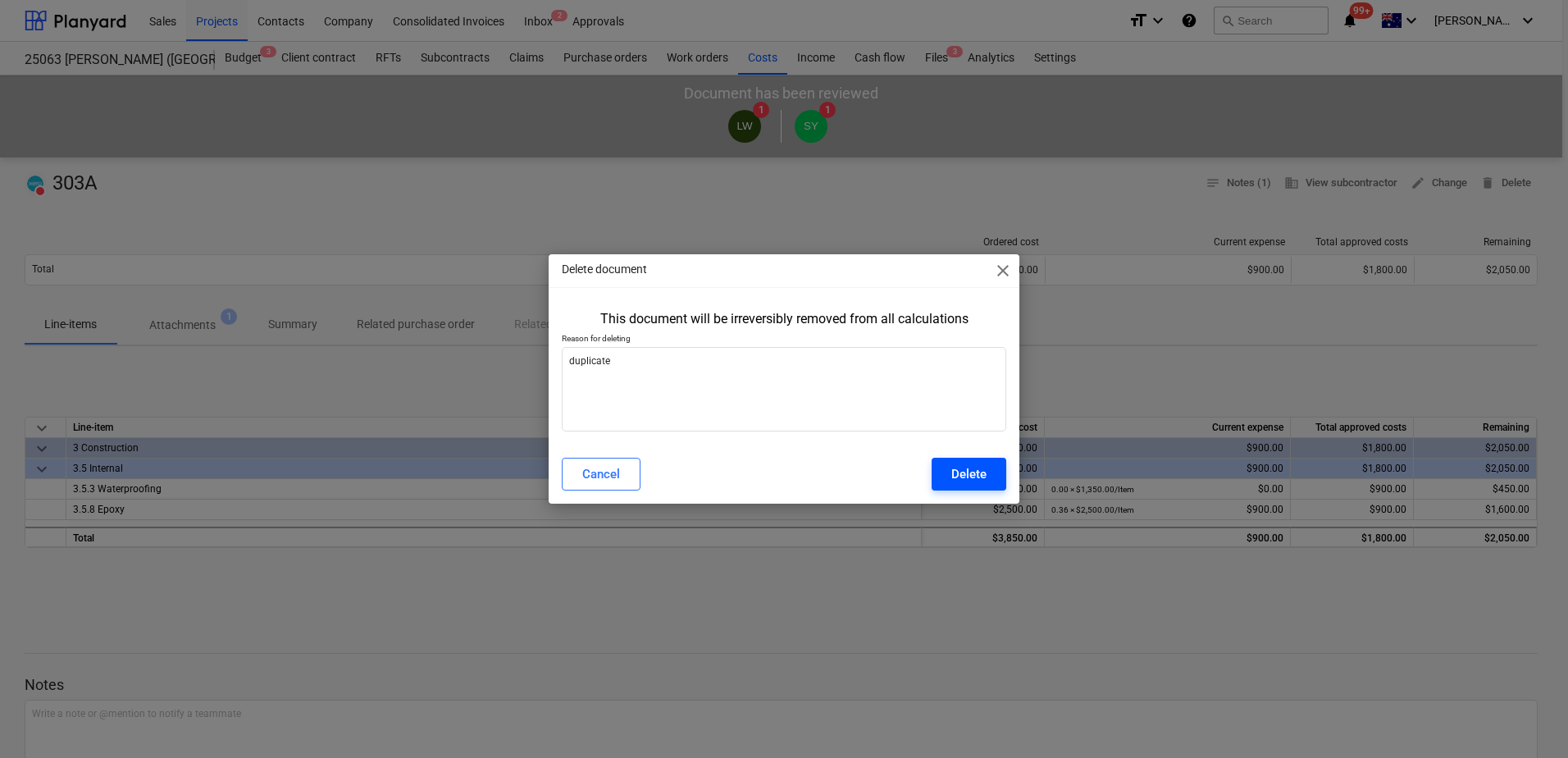
click at [981, 483] on div "Delete" at bounding box center [968, 474] width 35 height 21
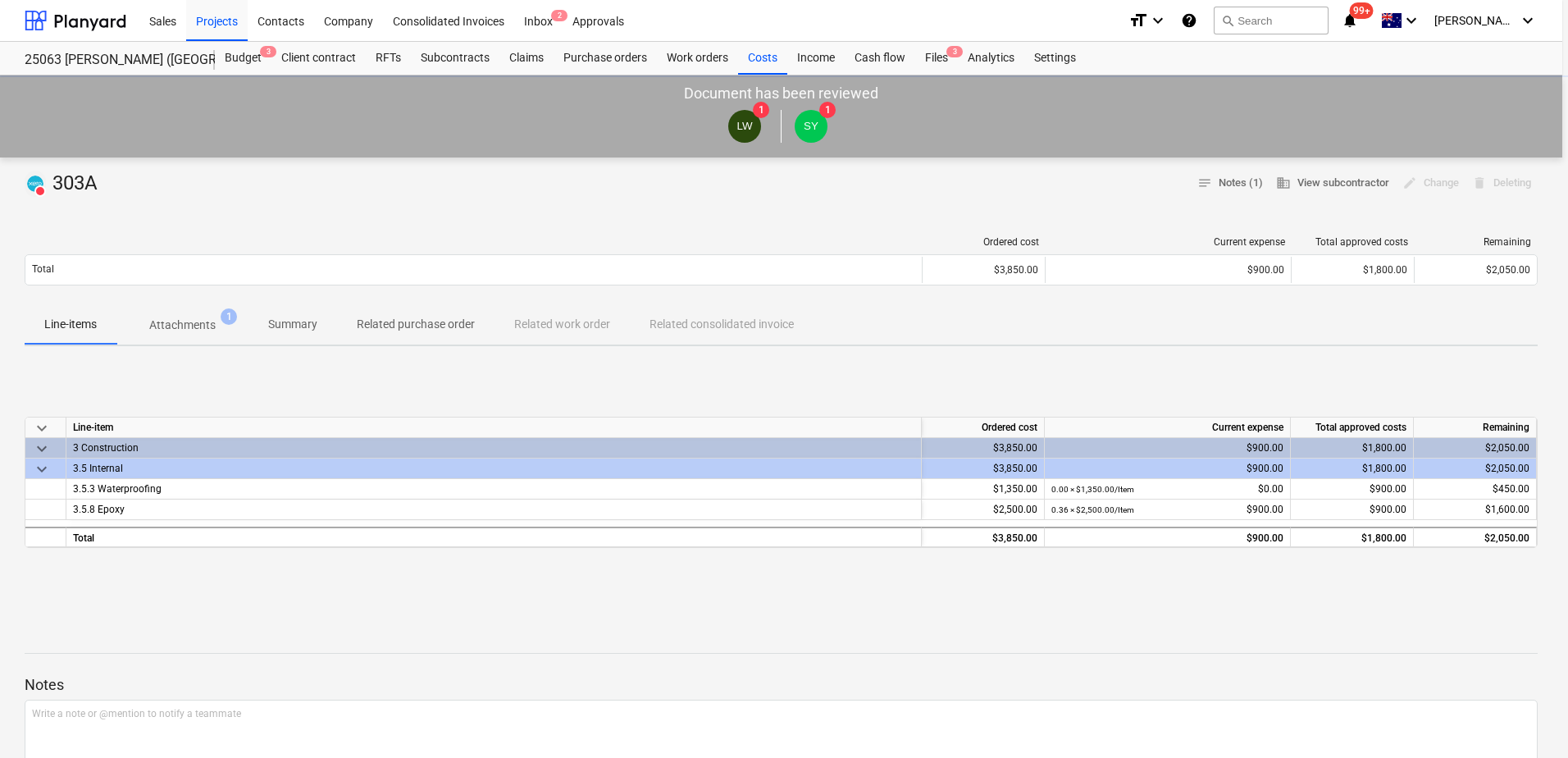
type textarea "x"
